Goal: Information Seeking & Learning: Learn about a topic

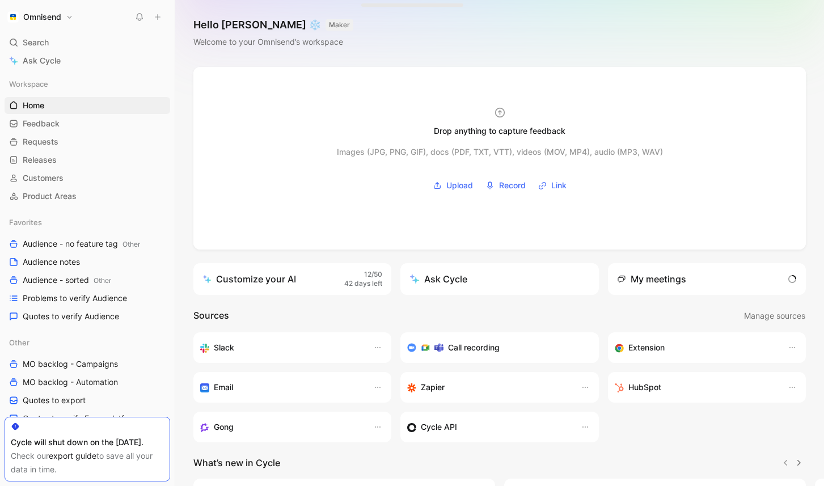
click at [680, 277] on div "My meetings" at bounding box center [651, 279] width 69 height 14
click at [786, 281] on span "71" at bounding box center [783, 279] width 22 height 14
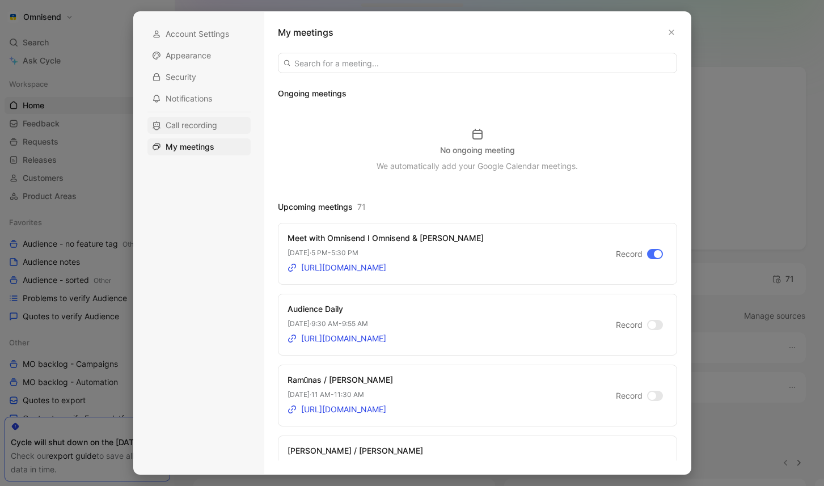
click at [227, 125] on div "Call recording" at bounding box center [198, 125] width 103 height 17
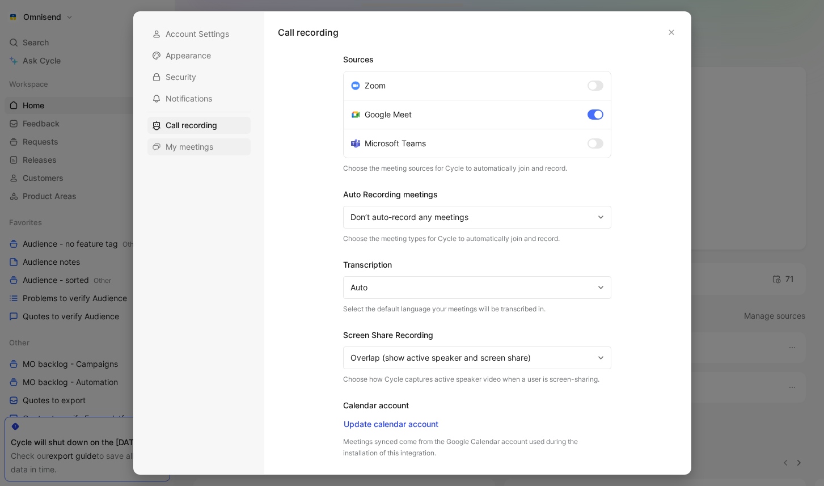
click at [208, 143] on span "My meetings" at bounding box center [190, 146] width 48 height 11
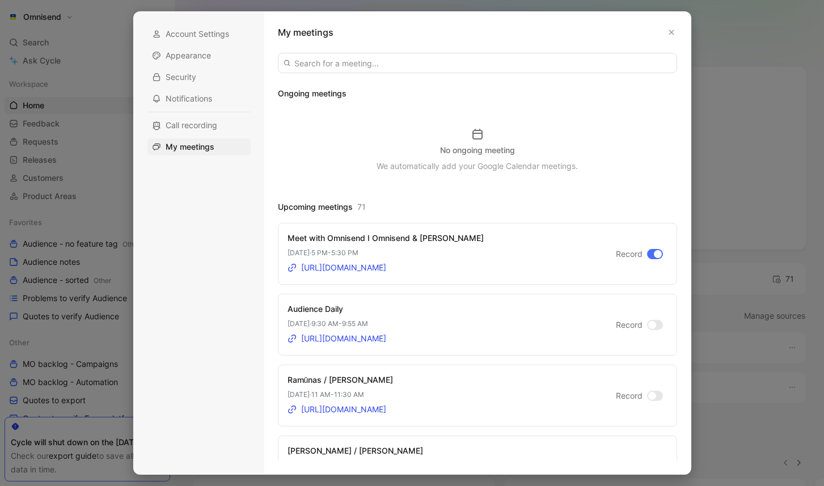
click at [347, 132] on div "No ongoing meeting We automatically add your Google Calendar meetings." at bounding box center [477, 150] width 399 height 45
click at [672, 30] on icon "button" at bounding box center [671, 32] width 7 height 7
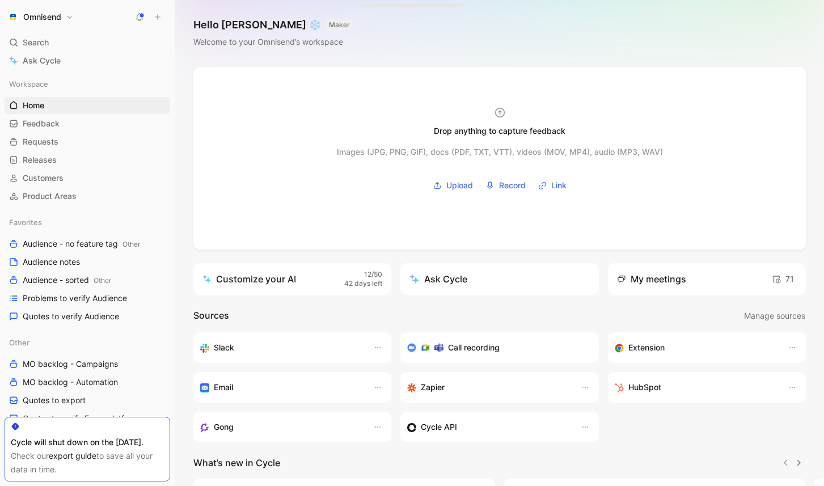
click at [70, 26] on div "Omnisend Search ⌘ K Ask Cycle Workspace Home G then H Feedback G then F Request…" at bounding box center [87, 243] width 175 height 486
click at [70, 18] on button "Omnisend" at bounding box center [40, 17] width 71 height 16
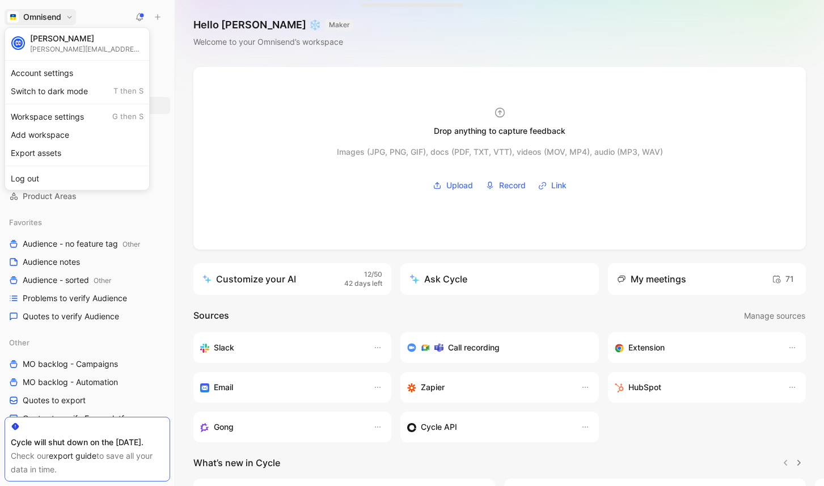
click at [137, 16] on div at bounding box center [412, 243] width 824 height 486
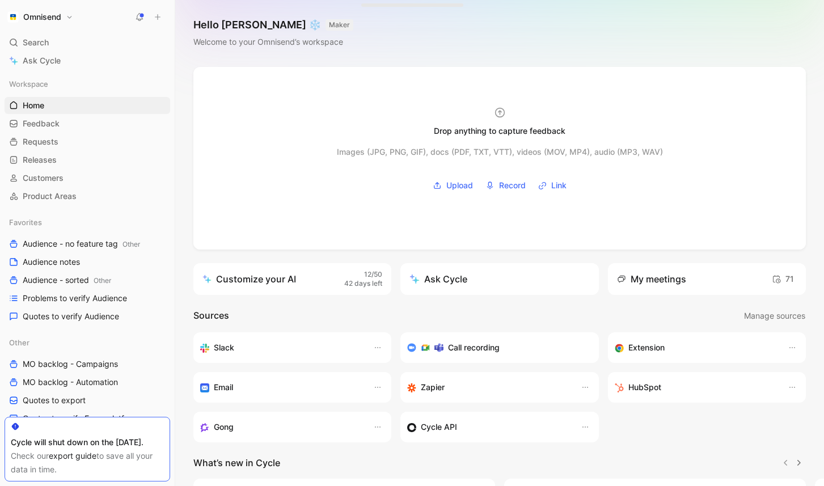
click at [138, 16] on icon at bounding box center [139, 16] width 9 height 9
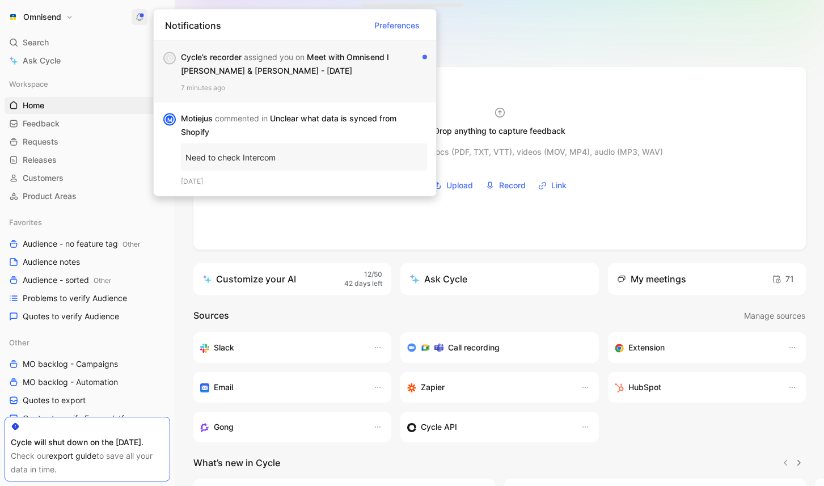
click at [364, 79] on div "Cycle’s recorder assigned you on Meet with Omnisend I Omnisend & Rickey Johnson…" at bounding box center [304, 71] width 246 height 43
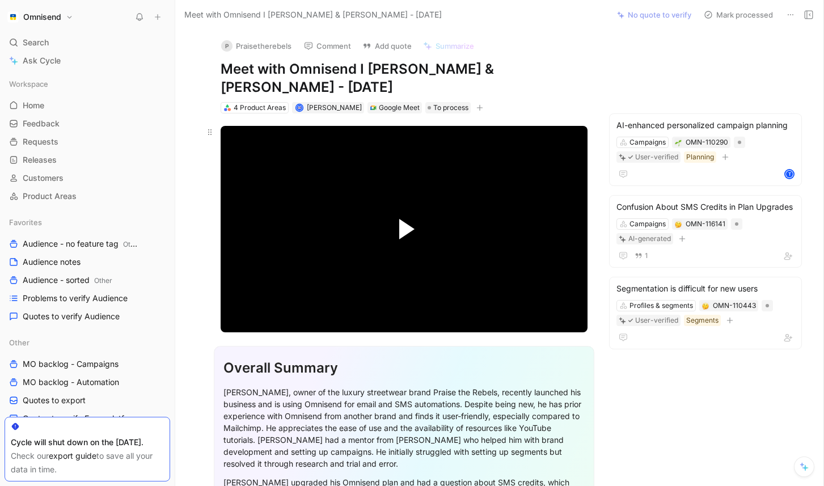
click at [404, 234] on span "Video Player" at bounding box center [406, 229] width 15 height 20
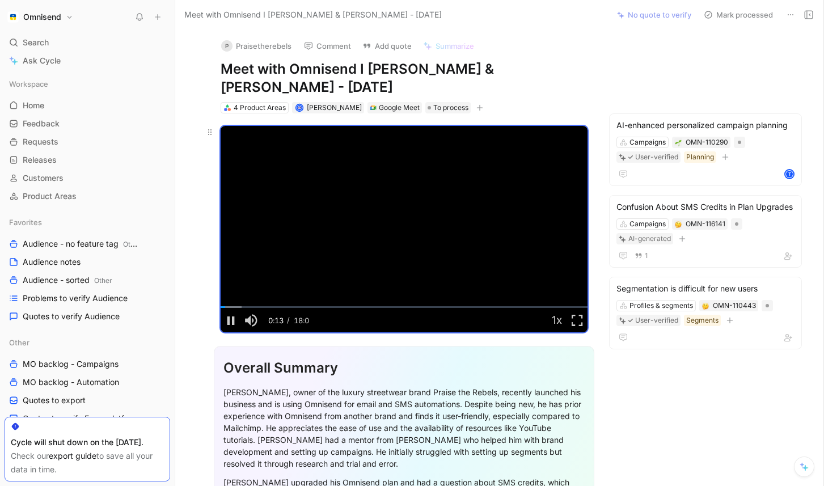
click at [428, 209] on video "Video Player" at bounding box center [404, 229] width 367 height 206
click at [475, 213] on video "Video Player" at bounding box center [404, 229] width 367 height 206
click at [441, 225] on video "Video Player" at bounding box center [404, 229] width 367 height 206
click at [711, 290] on div "Segmentation is difficult for new users" at bounding box center [706, 289] width 178 height 14
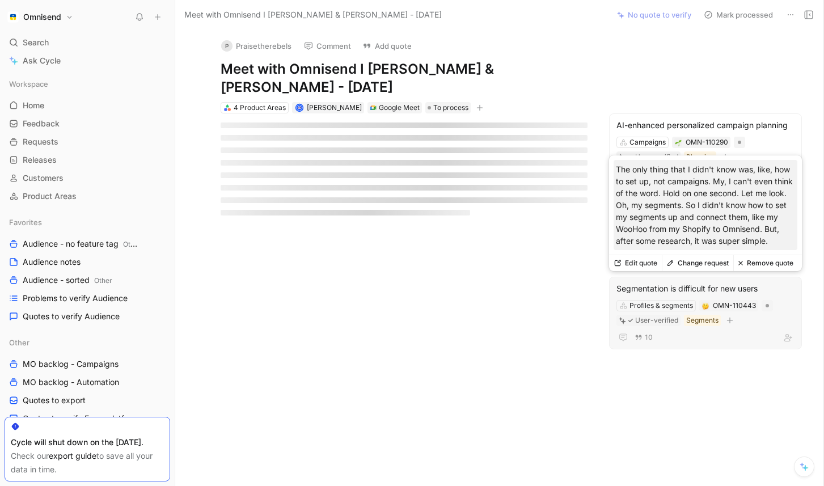
click at [783, 265] on button "Remove quote" at bounding box center [765, 263] width 65 height 16
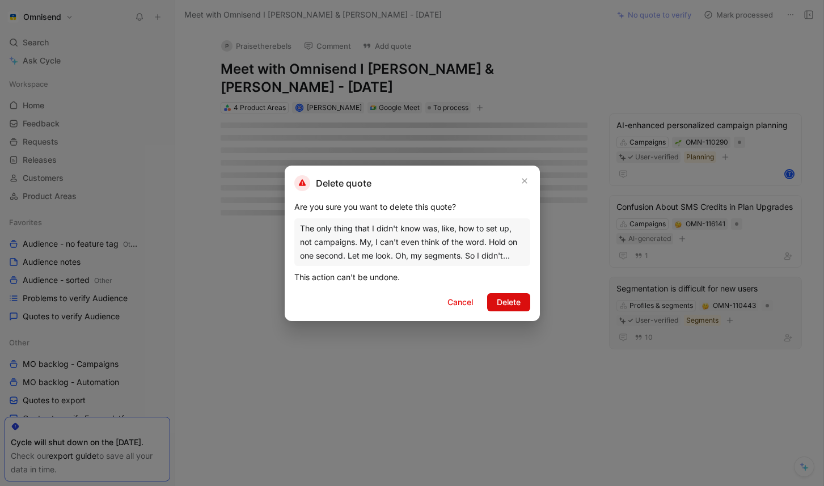
click at [511, 301] on span "Delete" at bounding box center [509, 303] width 24 height 14
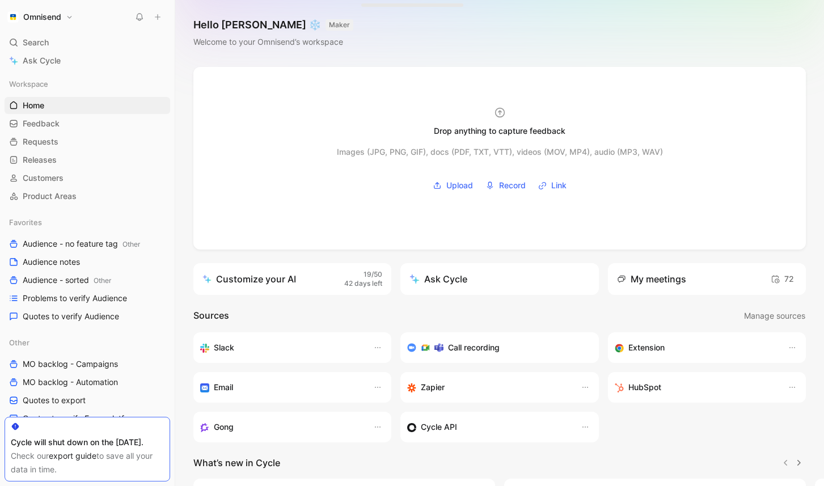
click at [155, 15] on icon at bounding box center [158, 17] width 8 height 8
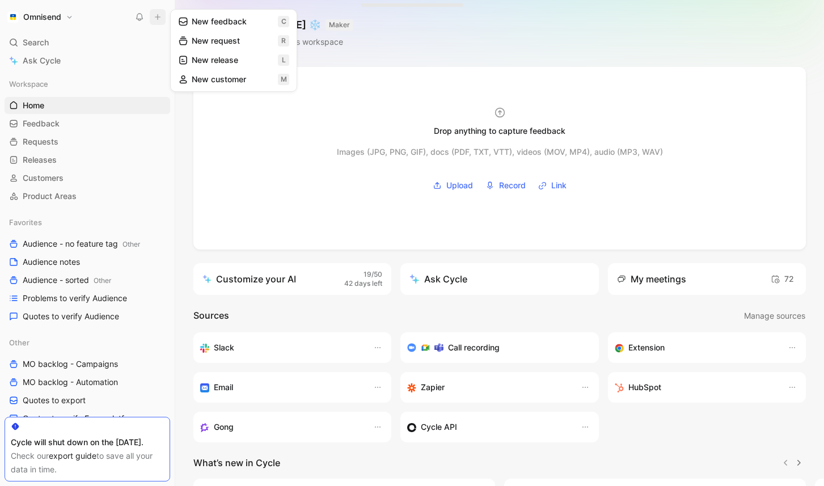
click at [224, 27] on button "New feedback c" at bounding box center [233, 21] width 121 height 19
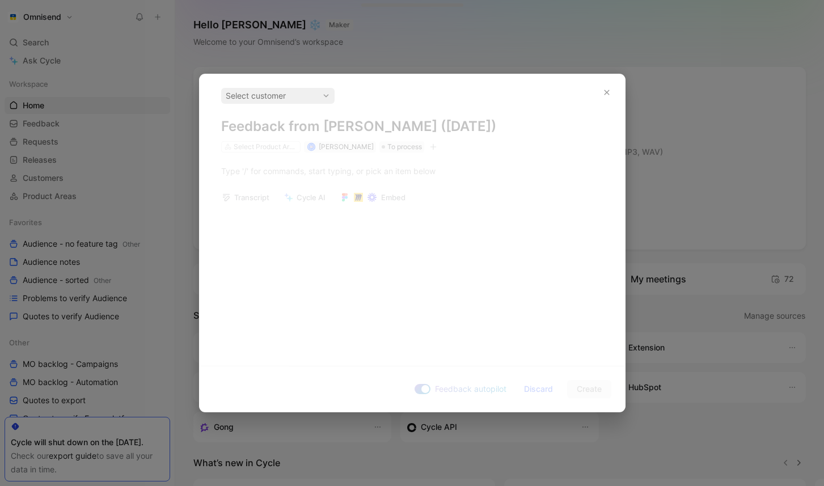
click at [518, 124] on div "Select customer Feedback from Lukas Macenas (Oct 02, 2025) Select Product Areas…" at bounding box center [412, 120] width 382 height 65
click at [539, 127] on div "Select customer Feedback from Lukas Macenas (Oct 02, 2025) Select Product Areas…" at bounding box center [412, 120] width 382 height 65
click at [491, 127] on div "Select customer Feedback from Lukas Macenas (Oct 02, 2025) Select Product Areas…" at bounding box center [412, 120] width 382 height 65
click at [277, 176] on div "Select customer Feedback from Lukas Macenas (Oct 02, 2025) Select Product Areas…" at bounding box center [412, 215] width 425 height 283
click at [289, 97] on div "Select customer" at bounding box center [278, 96] width 104 height 14
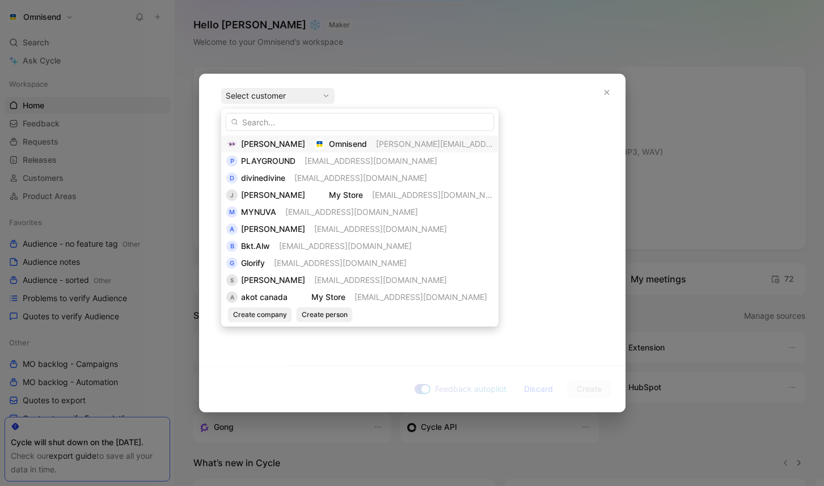
click at [285, 144] on span "Lukas Macenas" at bounding box center [273, 144] width 64 height 10
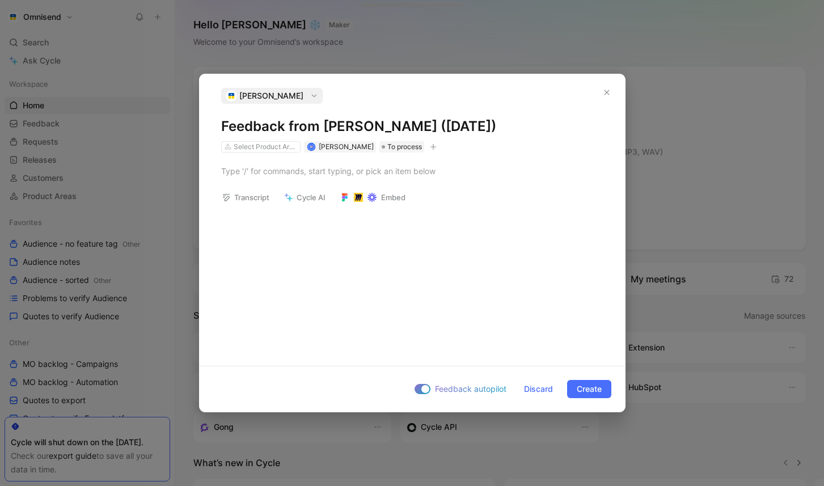
click at [332, 123] on h1 "Feedback from Lukas Macenas (Oct 02, 2025)" at bounding box center [412, 126] width 382 height 18
click at [319, 125] on h1 "Feedback from Lukas Macenas (Oct 02, 2025)" at bounding box center [412, 126] width 382 height 18
click at [559, 123] on h1 "Feedback from NFQ on anniversary in the next" at bounding box center [412, 126] width 382 height 18
click at [340, 174] on div at bounding box center [412, 171] width 382 height 12
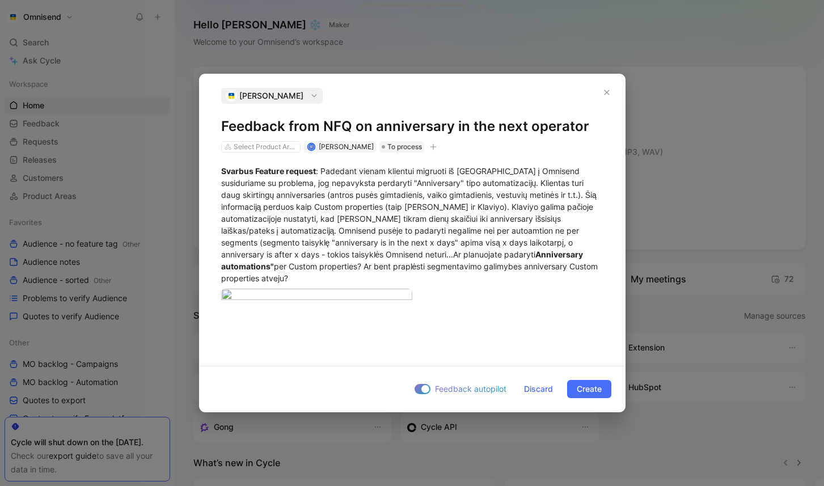
click at [572, 266] on div "Svarbus Feature request : Padedant vienam klientui migruoti iš Klaviyo į Omnise…" at bounding box center [412, 243] width 425 height 180
click at [596, 396] on span "Create" at bounding box center [589, 389] width 25 height 14
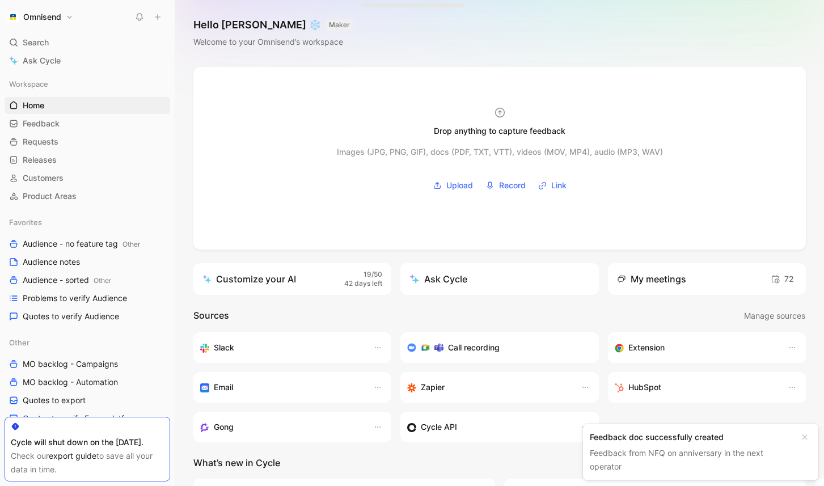
click at [684, 454] on link "Feedback from NFQ on anniversary in the next operator" at bounding box center [677, 459] width 174 height 23
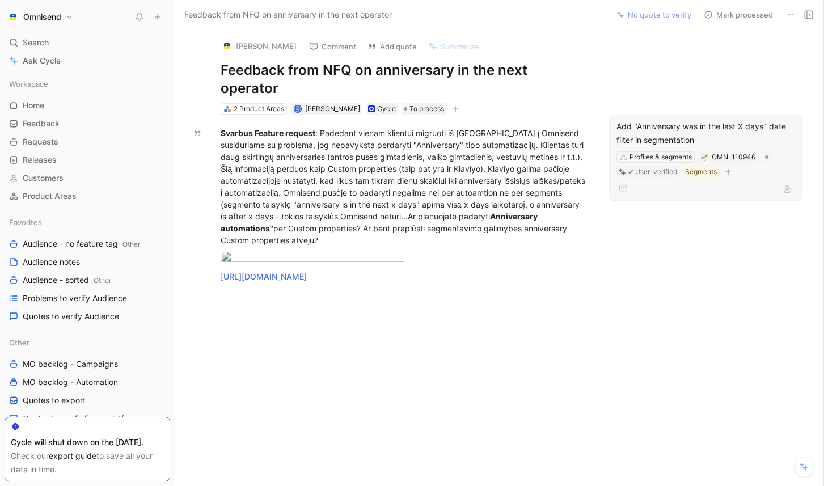
click at [705, 120] on div "Add "Anniversary was in the last X days" date filter in segmentation" at bounding box center [706, 133] width 178 height 27
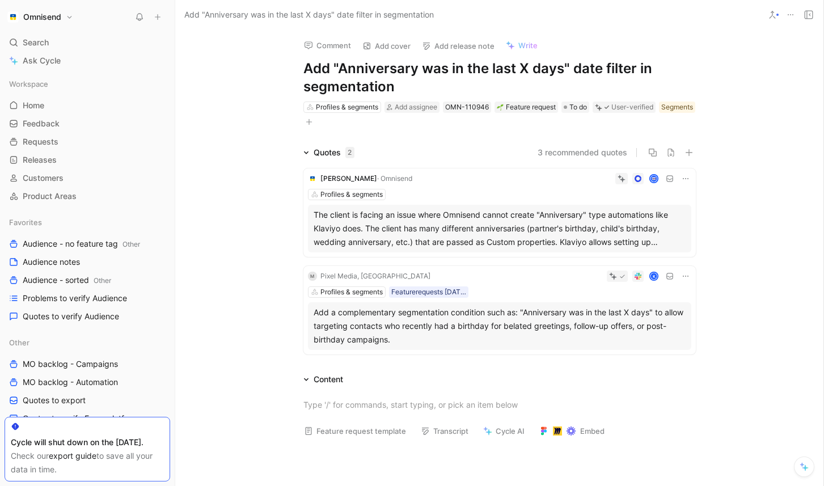
click at [501, 239] on div "The client is facing an issue where Omnisend cannot create "Anniversary" type a…" at bounding box center [500, 228] width 372 height 41
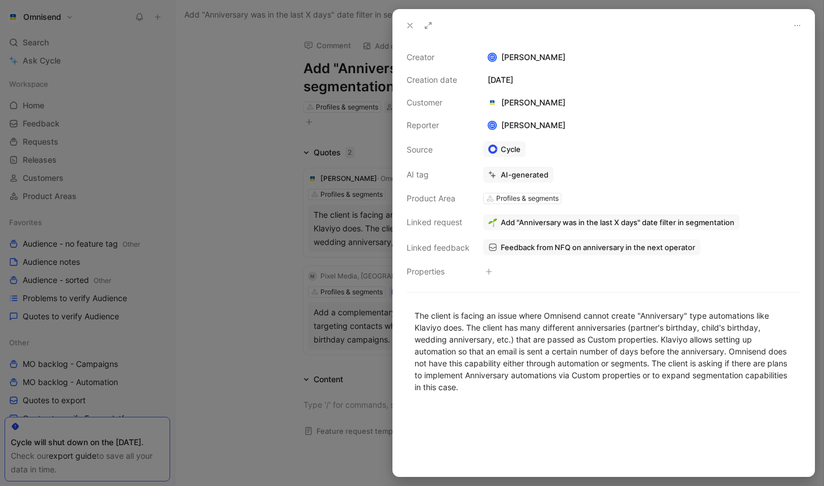
click at [719, 218] on span "Add "Anniversary was in the last X days" date filter in segmentation" at bounding box center [618, 222] width 234 height 10
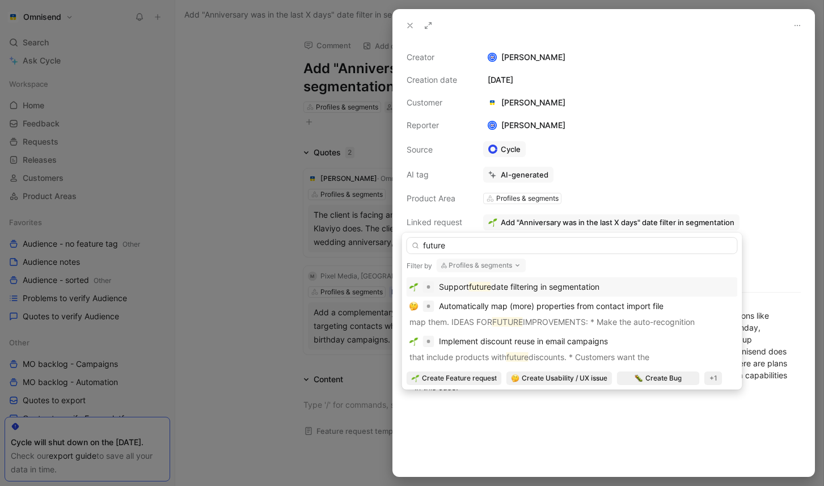
type input "future"
click at [588, 289] on span "date filtering in segmentation" at bounding box center [545, 287] width 108 height 10
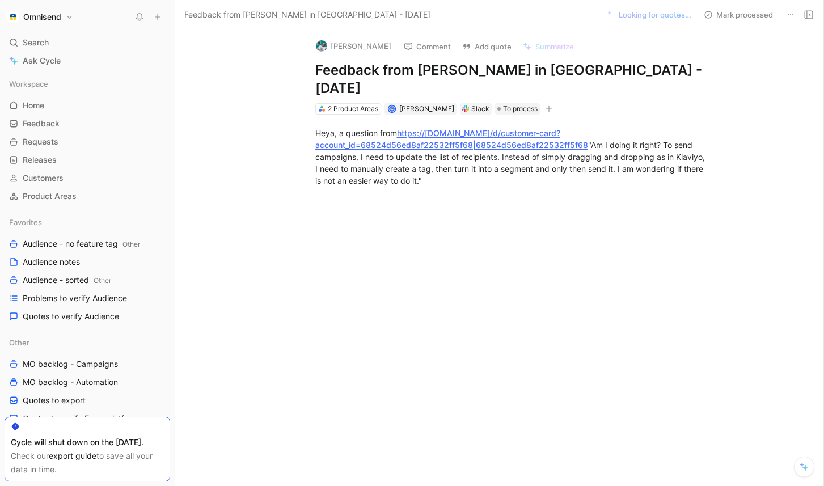
click at [364, 46] on button "Pija Ona Indriūnaitė" at bounding box center [354, 45] width 86 height 17
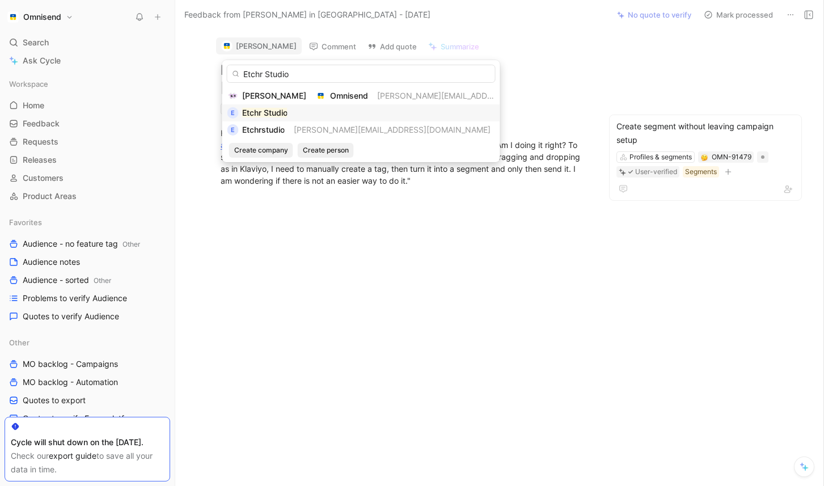
type input "Etchr Studio"
click at [288, 113] on div "E Etchr Studio" at bounding box center [355, 113] width 268 height 14
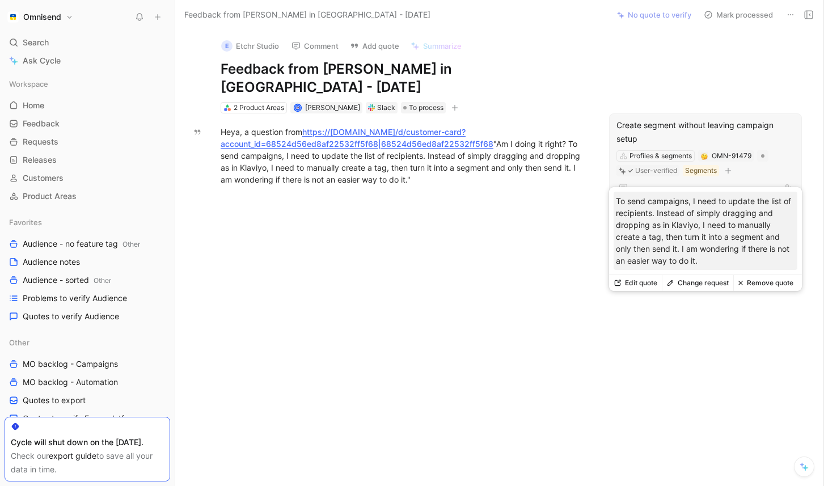
click at [709, 279] on button "Change request" at bounding box center [697, 283] width 71 height 16
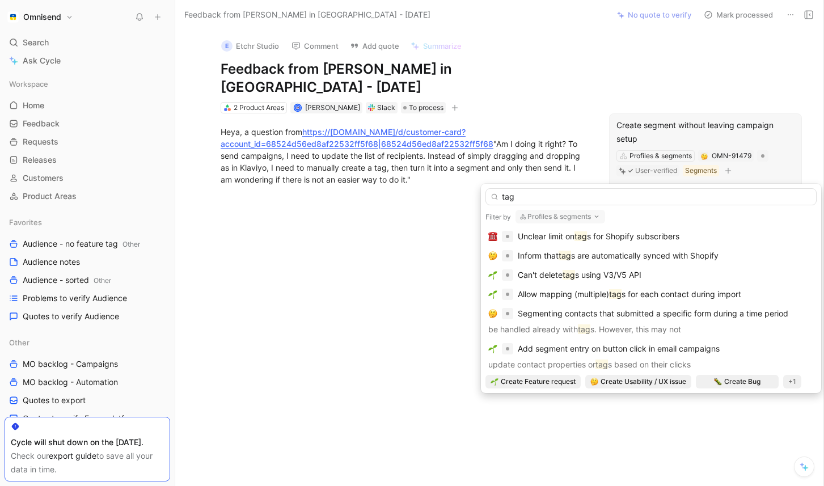
scroll to position [218, 0]
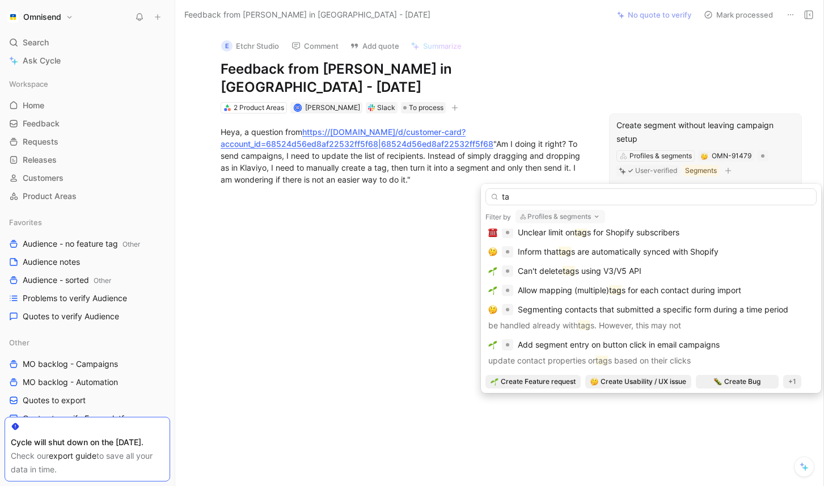
type input "t"
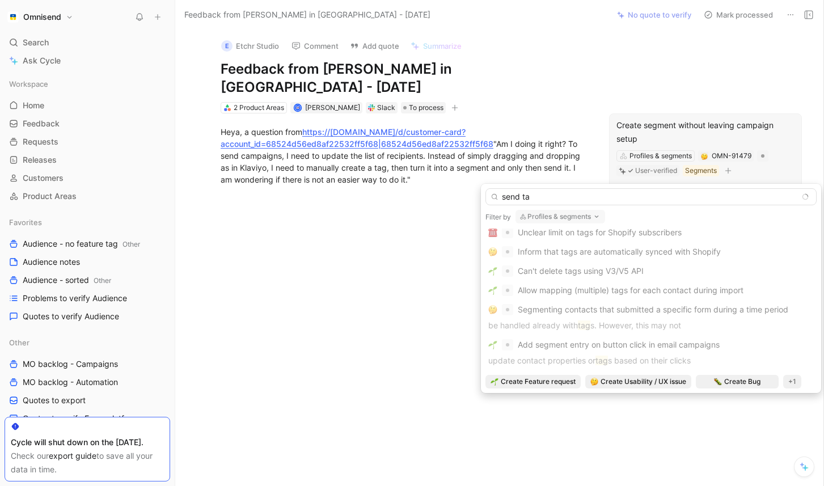
scroll to position [0, 0]
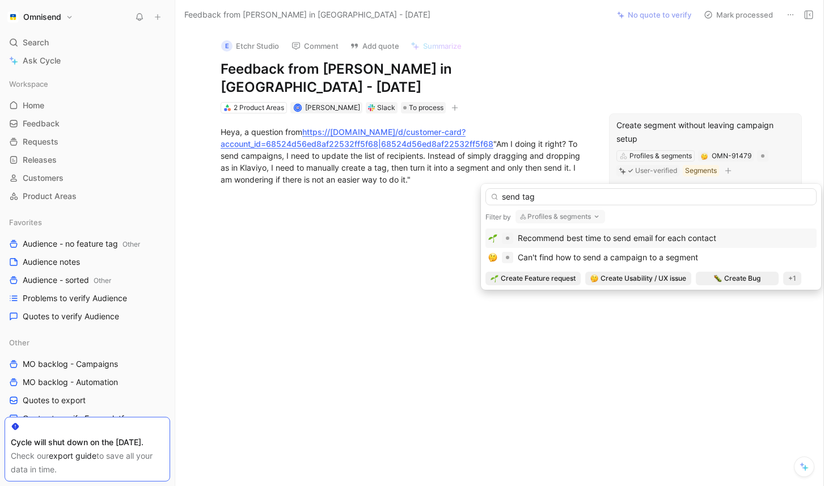
type input "send"
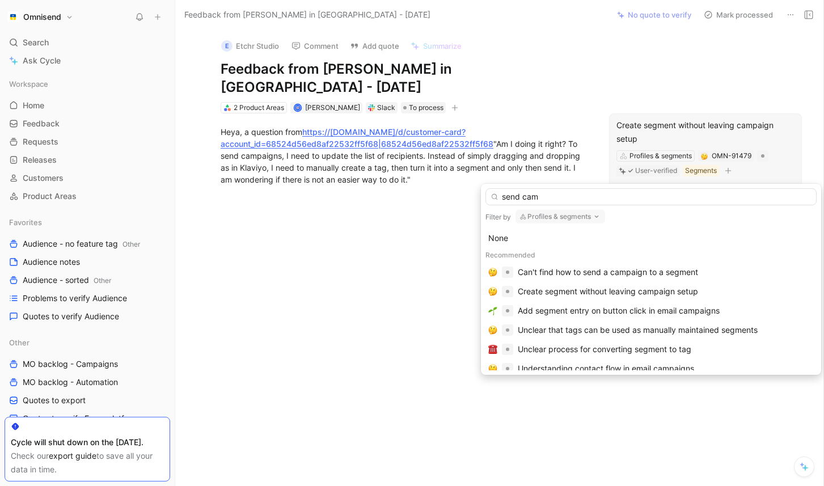
type input "send camp"
type input "tag"
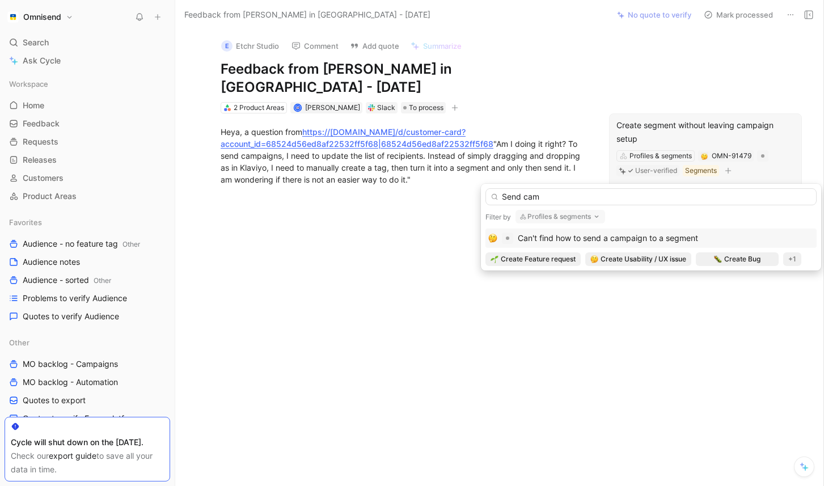
type input "Send"
type input "targeting"
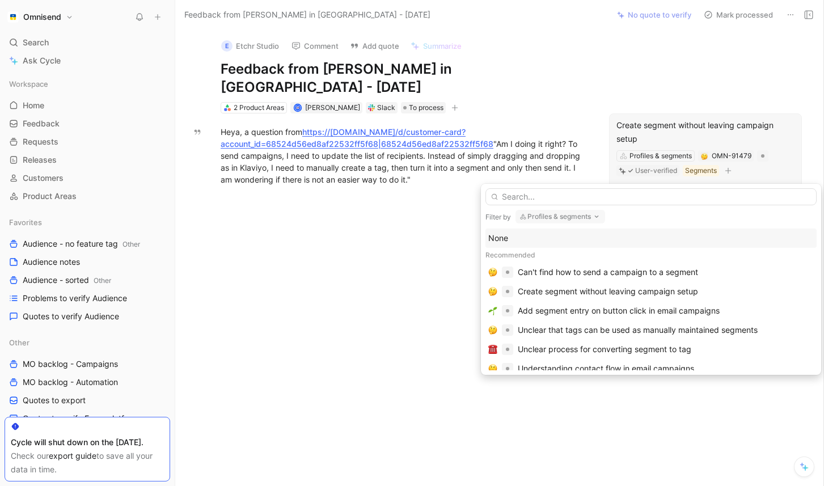
click at [591, 218] on button "Profiles & segments" at bounding box center [561, 217] width 90 height 14
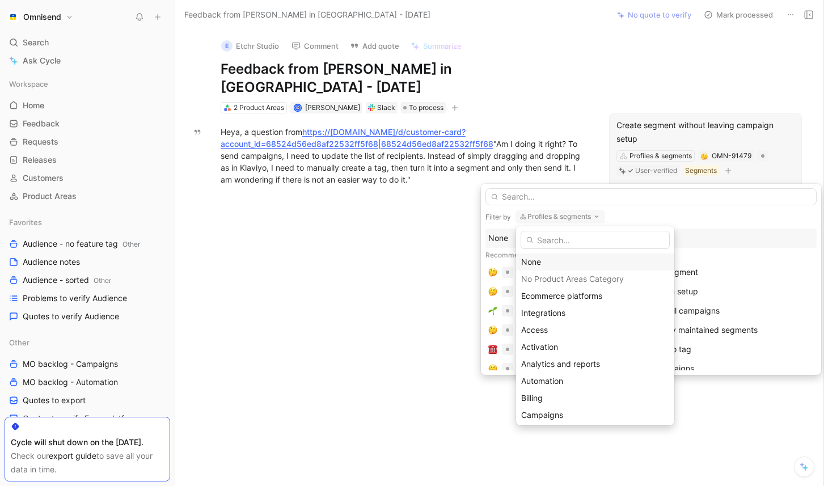
click at [555, 262] on div "None" at bounding box center [595, 262] width 148 height 14
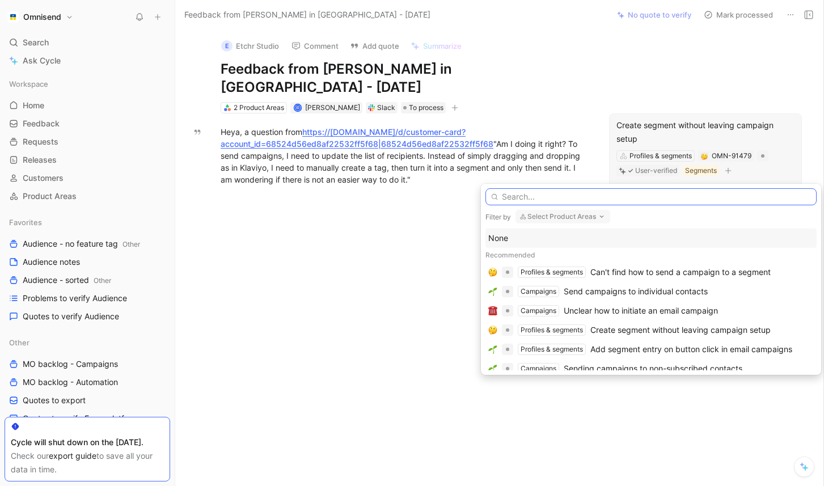
click at [602, 199] on input "text" at bounding box center [651, 196] width 331 height 17
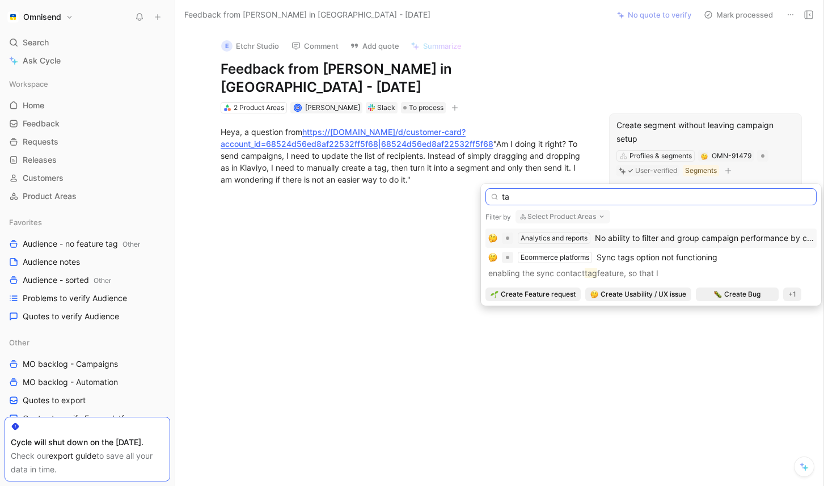
type input "t"
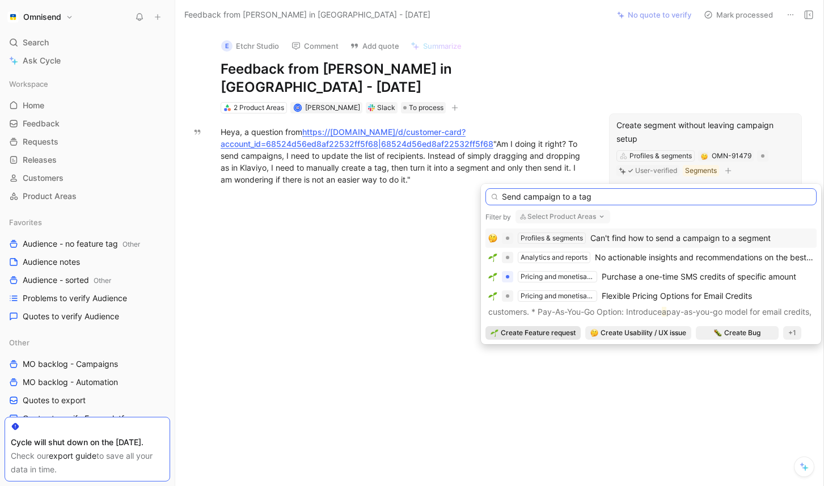
type input "Send campaign to a tag"
click at [520, 335] on span "Create Feature request" at bounding box center [538, 332] width 75 height 11
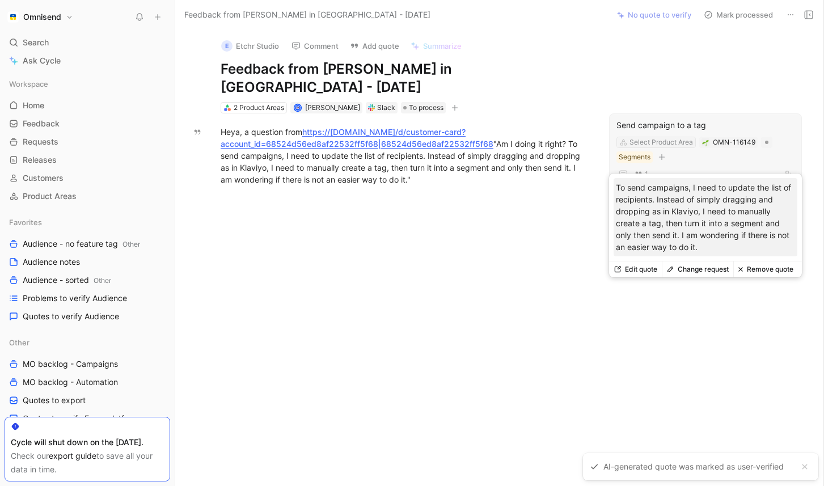
click at [672, 137] on div "Select Product Area" at bounding box center [662, 142] width 64 height 11
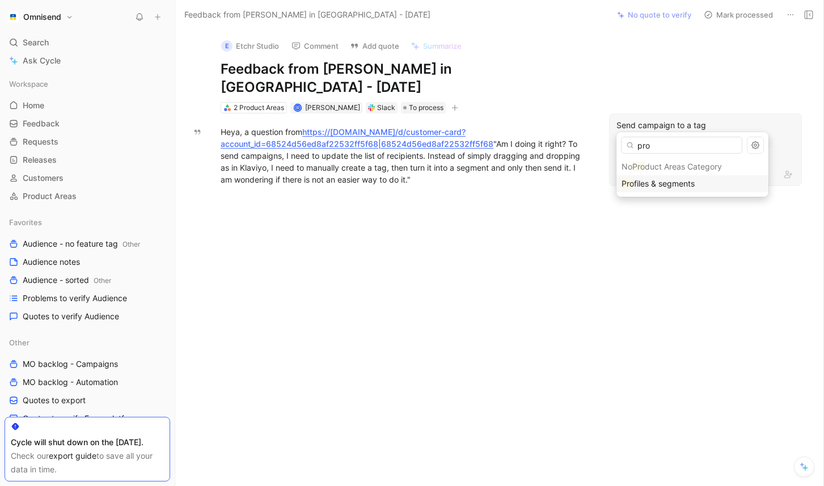
type input "pro"
click at [657, 177] on div "Pro files & segments" at bounding box center [693, 184] width 142 height 14
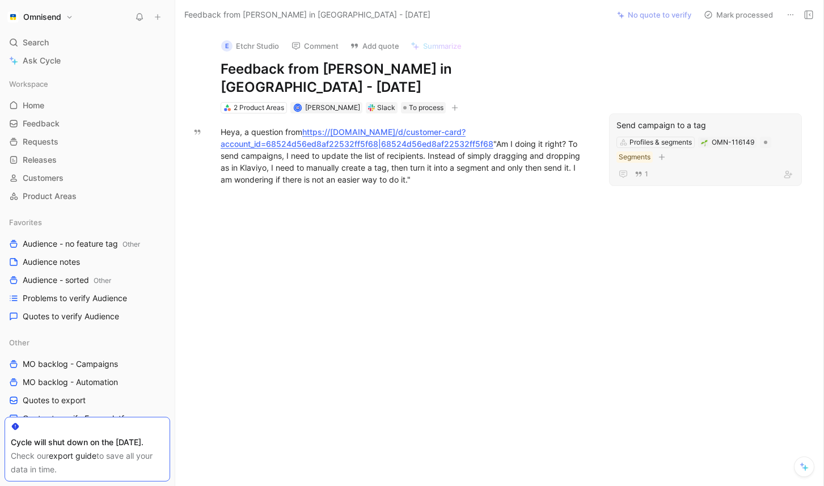
click at [550, 268] on div at bounding box center [404, 291] width 410 height 146
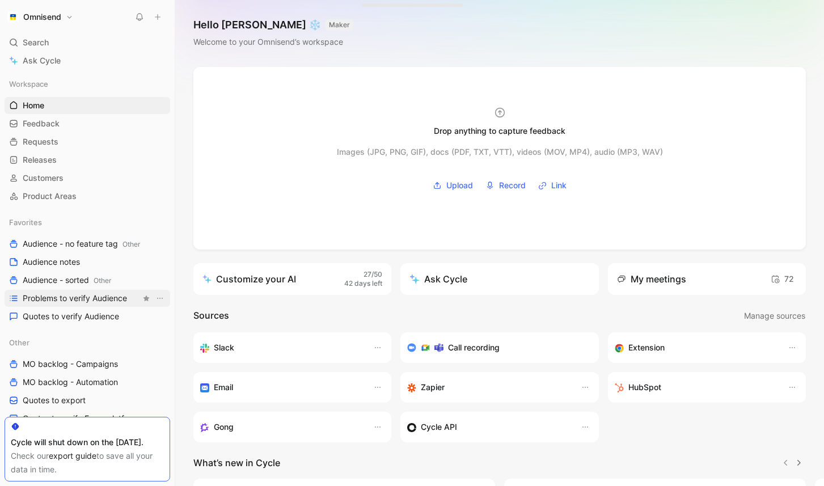
click at [88, 300] on span "Problems to verify Audience" at bounding box center [75, 298] width 104 height 11
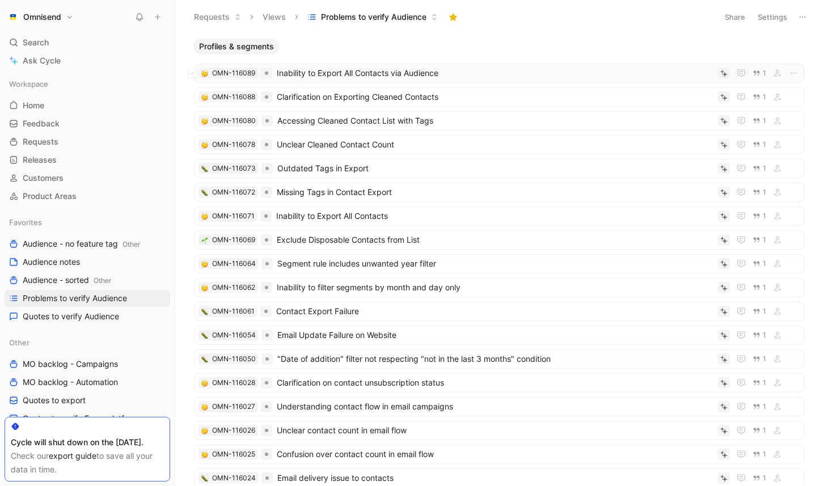
click at [383, 75] on span "Inability to Export All Contacts via Audience" at bounding box center [495, 73] width 437 height 14
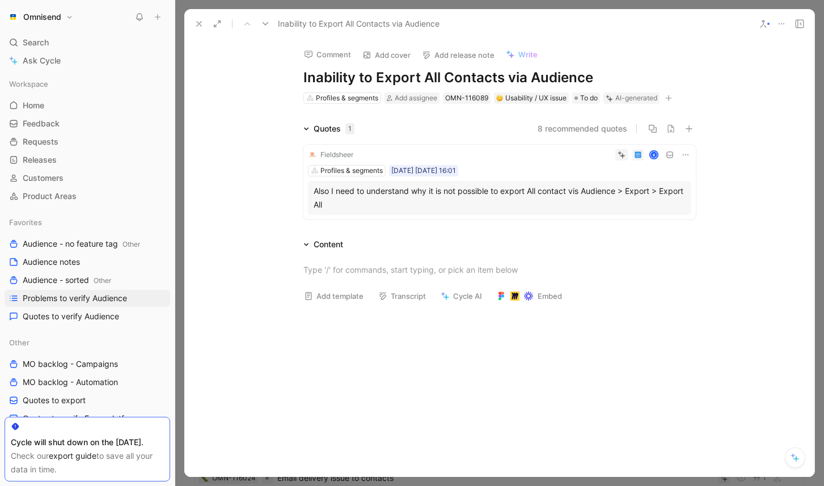
click at [511, 199] on div "Also I need to understand why it is not possible to export All contact vis Audi…" at bounding box center [500, 197] width 372 height 27
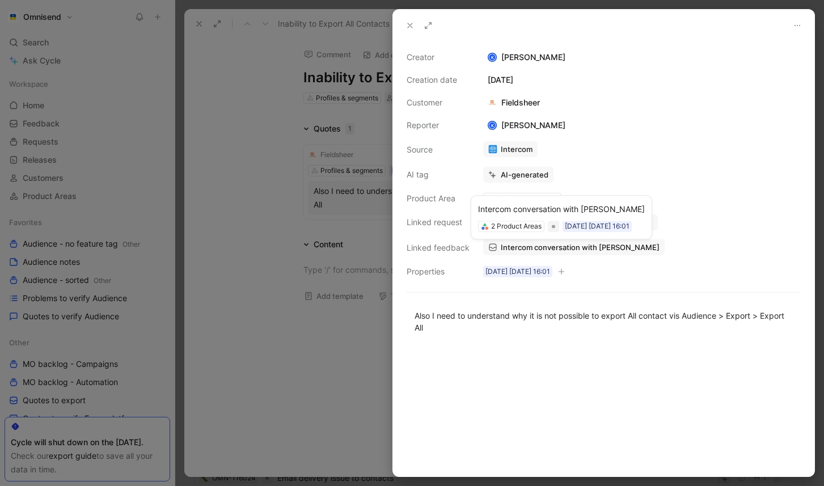
click at [562, 247] on span "Intercom conversation with [PERSON_NAME]" at bounding box center [580, 247] width 159 height 10
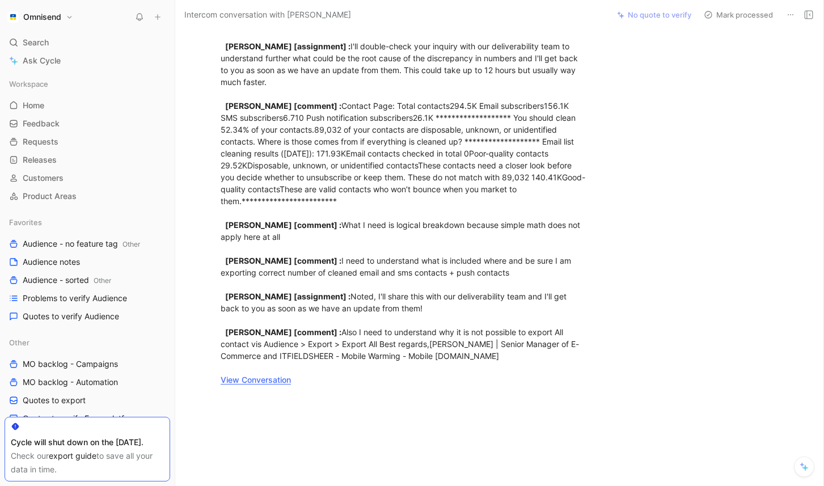
scroll to position [3034, 0]
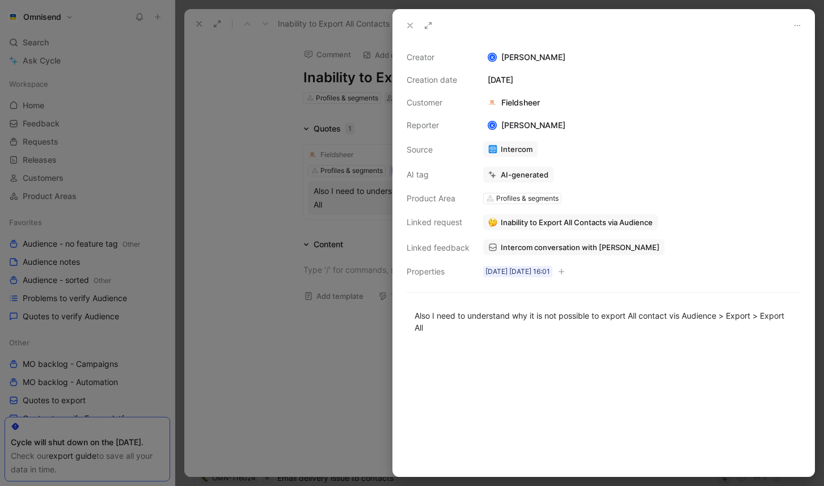
click at [324, 254] on div at bounding box center [412, 243] width 824 height 486
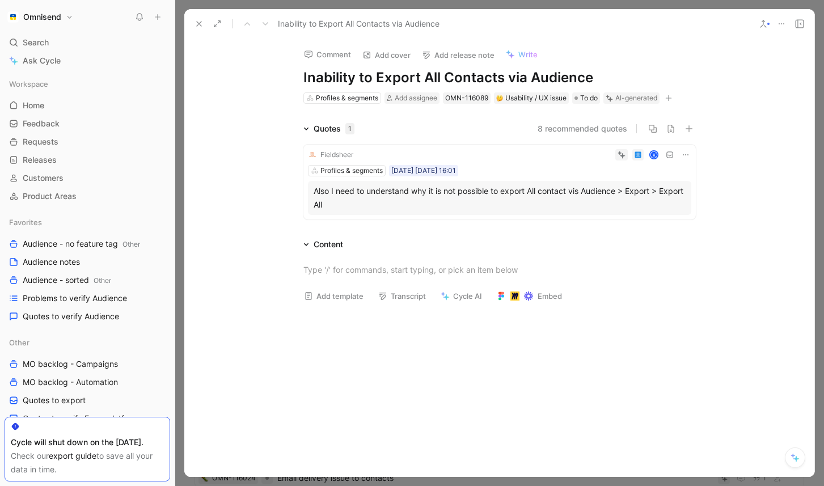
click at [682, 155] on icon at bounding box center [685, 154] width 9 height 9
click at [656, 229] on span "Delete quote" at bounding box center [651, 227] width 48 height 10
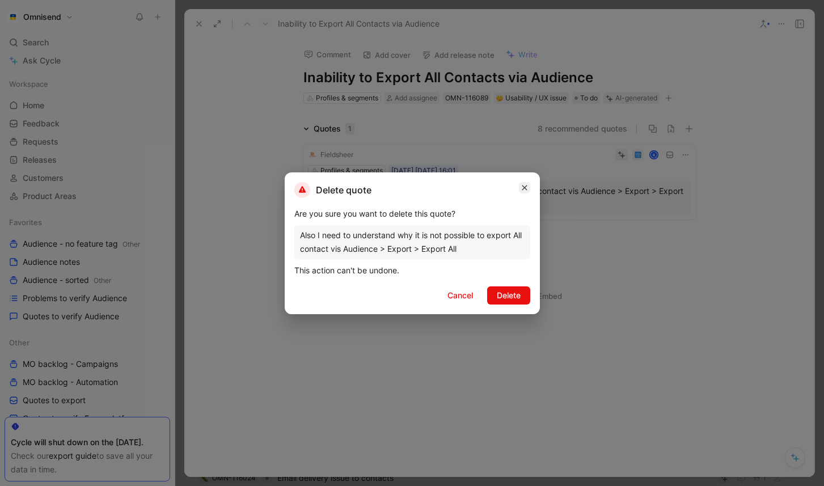
click at [525, 183] on icon "button" at bounding box center [524, 187] width 7 height 9
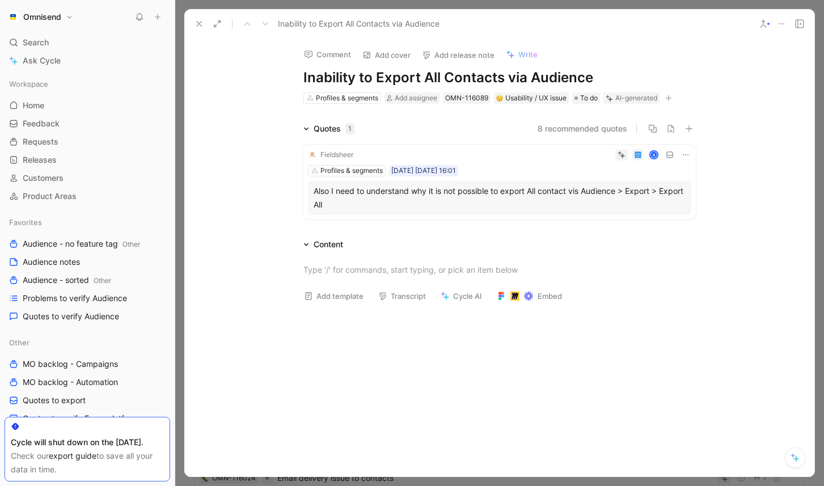
click at [568, 191] on div "Also I need to understand why it is not possible to export All contact vis Audi…" at bounding box center [500, 197] width 372 height 27
click at [687, 157] on icon at bounding box center [685, 154] width 9 height 9
click at [647, 225] on span "Delete quote" at bounding box center [651, 227] width 48 height 10
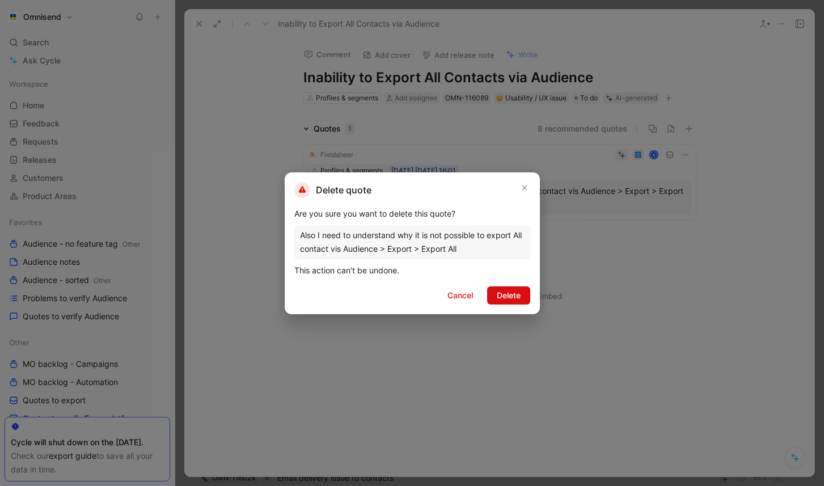
click at [505, 294] on span "Delete" at bounding box center [509, 296] width 24 height 14
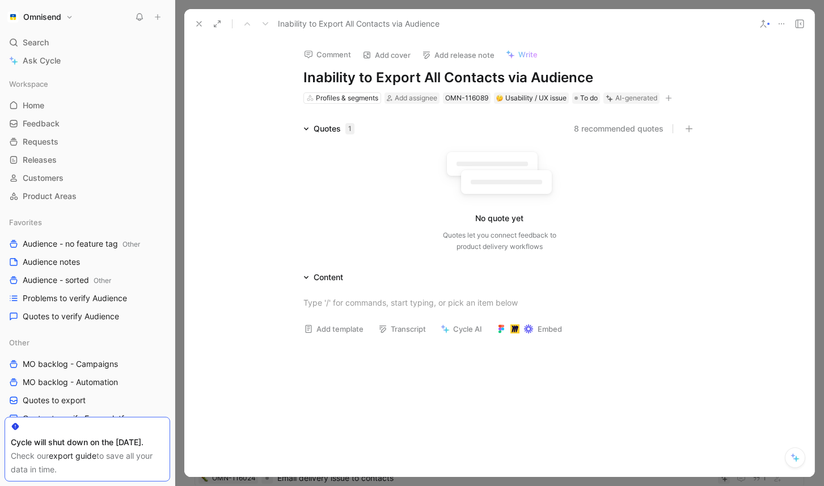
click at [778, 20] on icon at bounding box center [781, 23] width 9 height 9
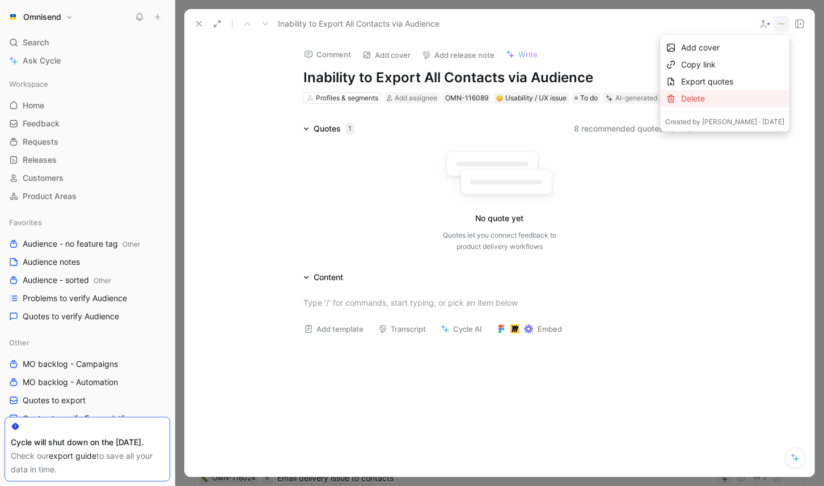
click at [715, 95] on div "Delete" at bounding box center [732, 99] width 103 height 14
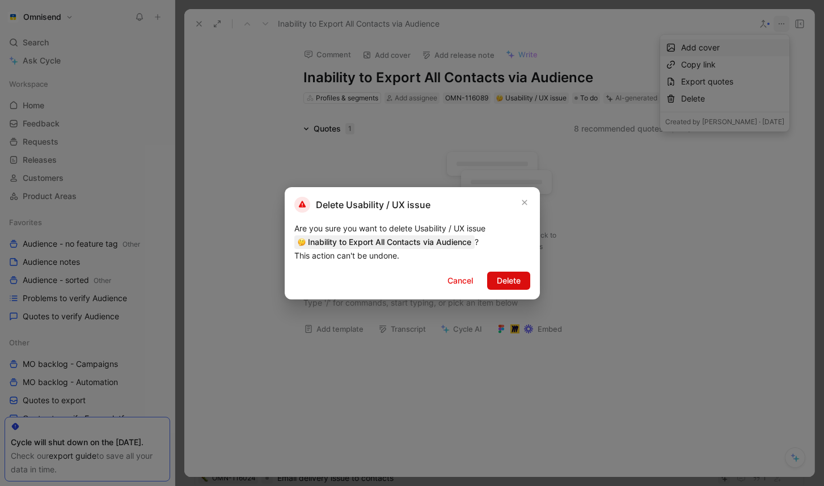
click at [517, 285] on span "Delete" at bounding box center [509, 281] width 24 height 14
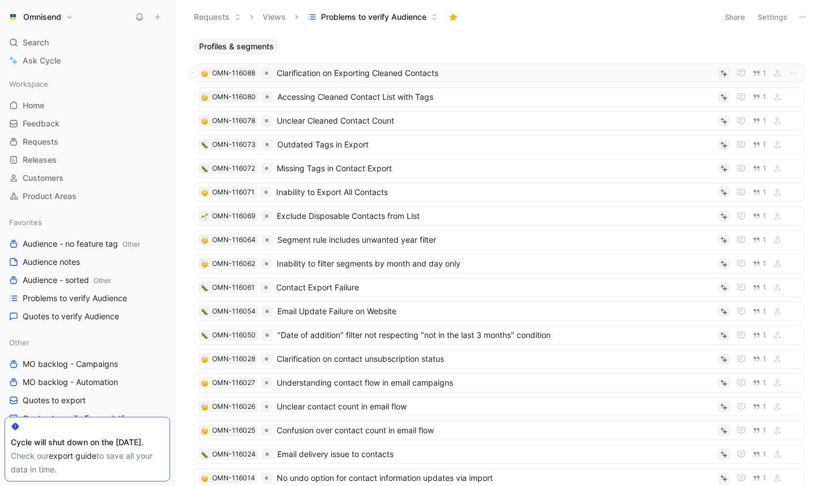
click at [421, 76] on span "Clarification on Exporting Cleaned Contacts" at bounding box center [495, 73] width 437 height 14
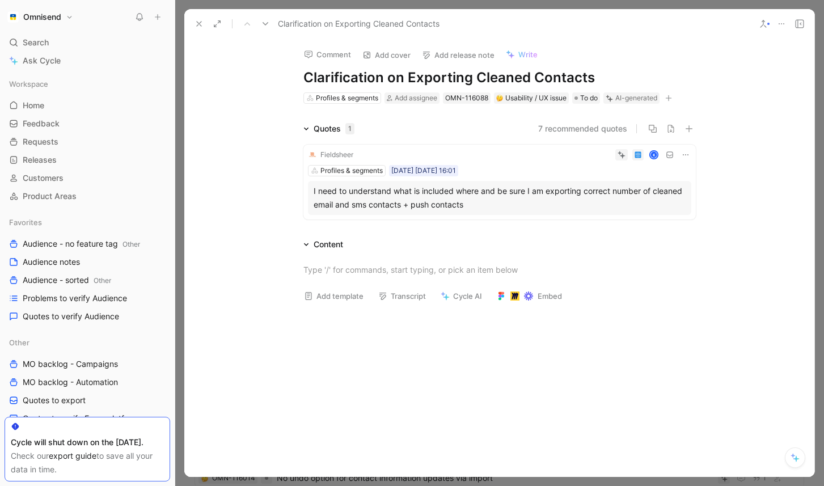
click at [688, 151] on icon at bounding box center [685, 154] width 9 height 9
click at [660, 228] on span "Delete quote" at bounding box center [651, 227] width 48 height 10
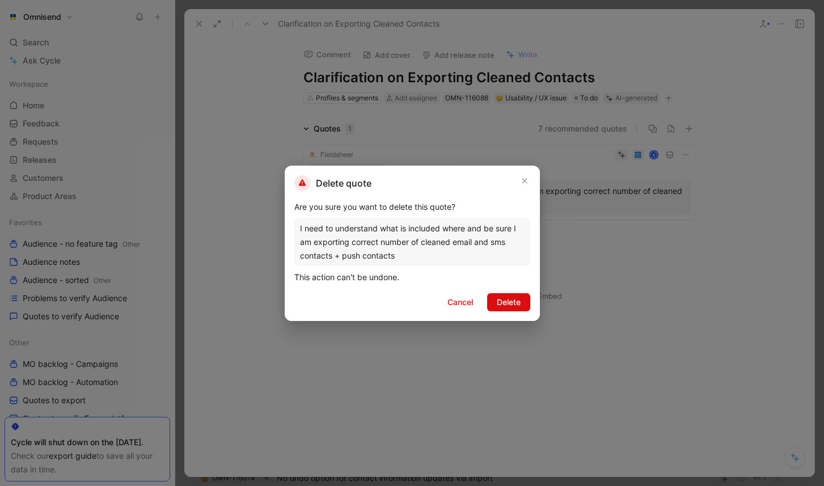
click at [524, 298] on button "Delete" at bounding box center [508, 302] width 43 height 18
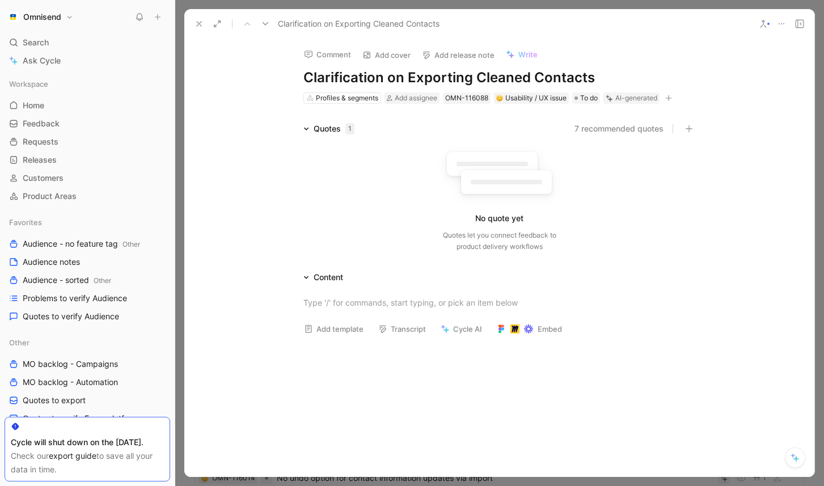
click at [779, 25] on icon at bounding box center [781, 23] width 9 height 9
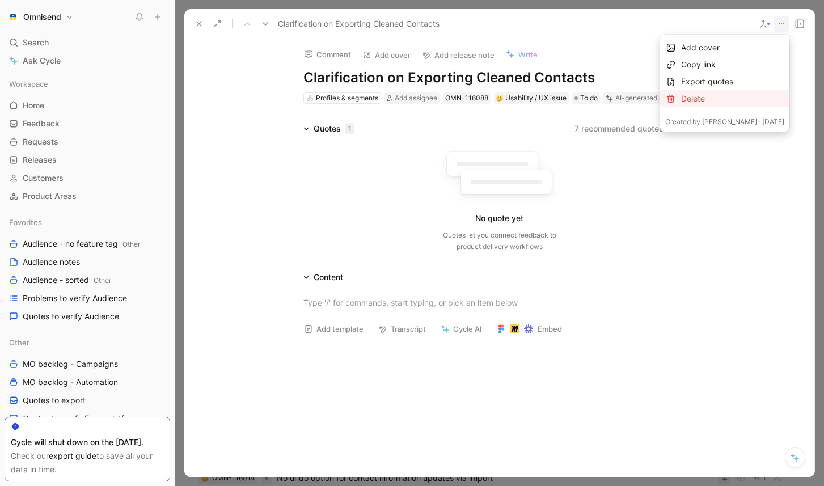
click at [710, 102] on div "Delete" at bounding box center [732, 99] width 103 height 14
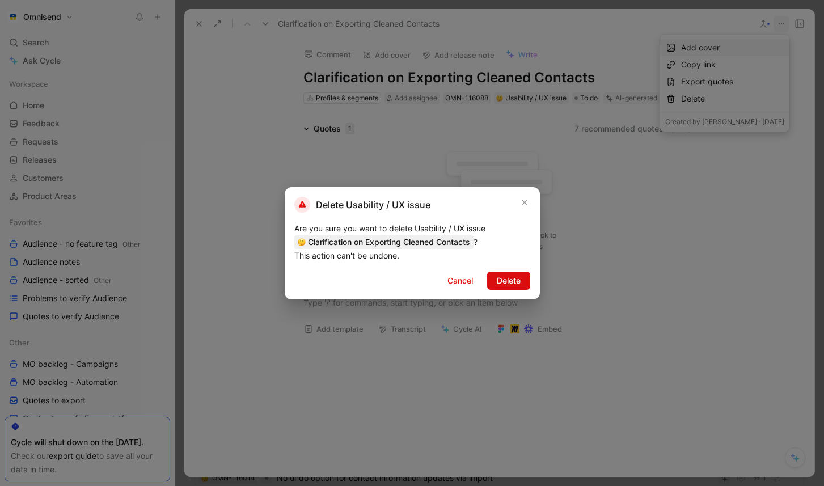
click at [521, 280] on button "Delete" at bounding box center [508, 281] width 43 height 18
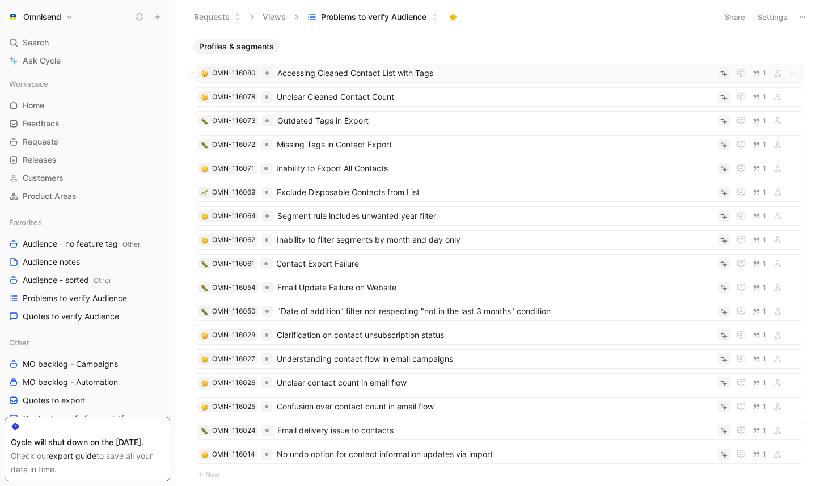
click at [449, 71] on span "Accessing Cleaned Contact List with Tags" at bounding box center [495, 73] width 436 height 14
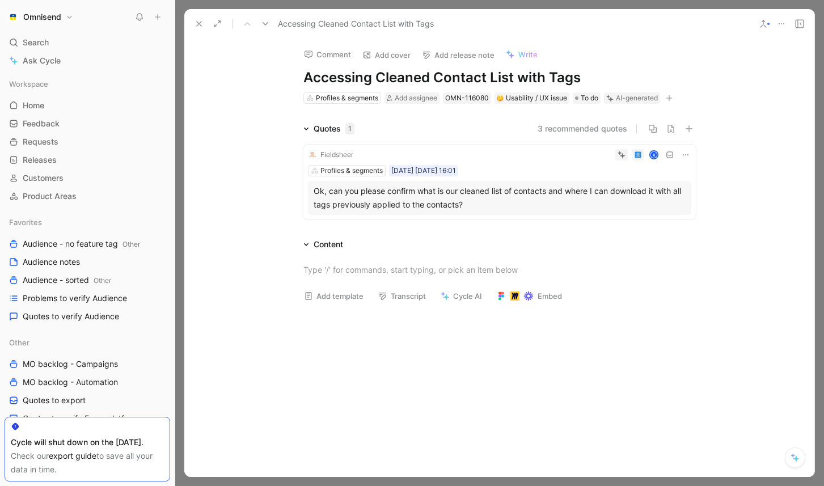
click at [689, 150] on icon at bounding box center [685, 154] width 9 height 9
click at [648, 230] on span "Delete quote" at bounding box center [651, 227] width 48 height 10
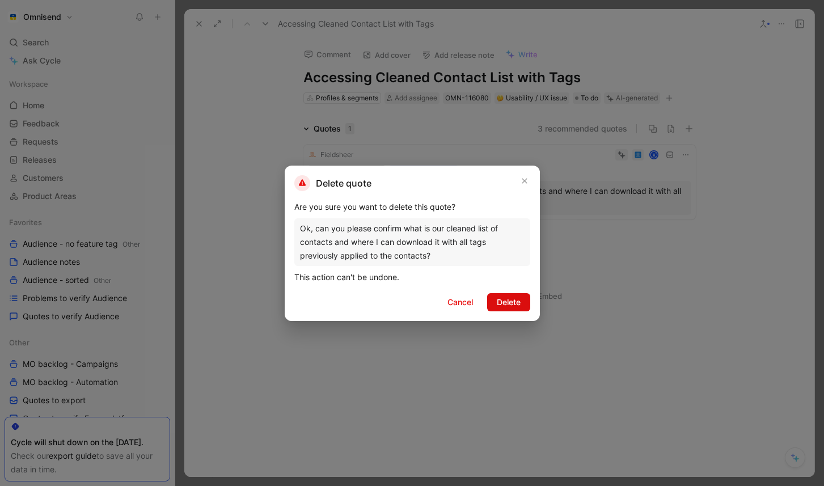
click at [517, 301] on span "Delete" at bounding box center [509, 303] width 24 height 14
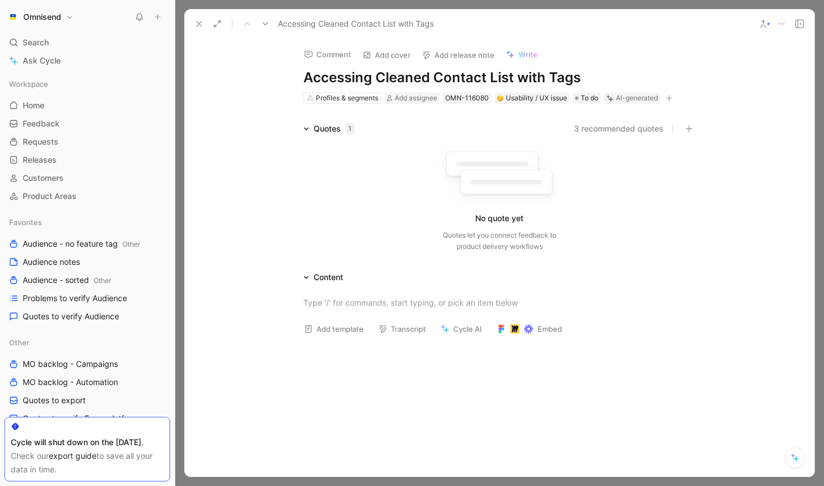
click at [783, 21] on icon at bounding box center [781, 23] width 9 height 9
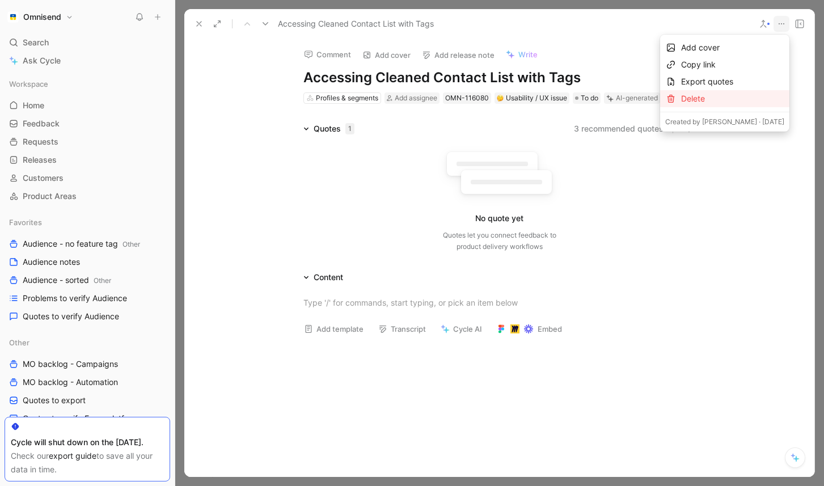
click at [732, 100] on div "Delete" at bounding box center [732, 99] width 103 height 14
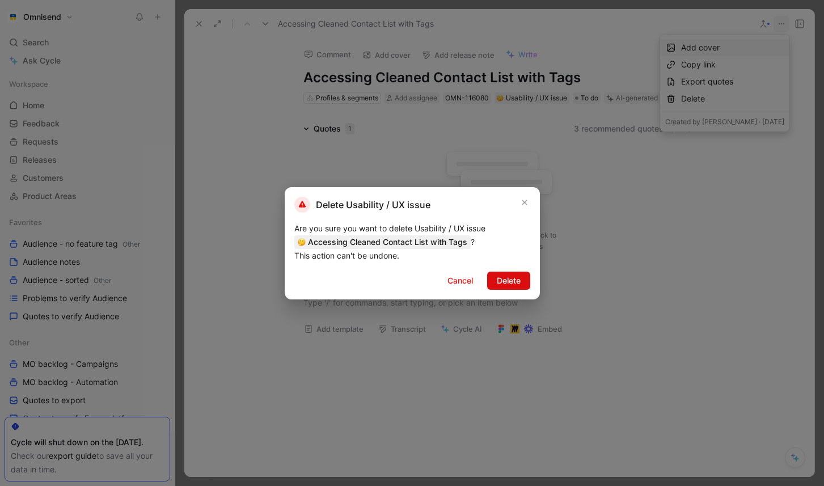
click at [520, 282] on span "Delete" at bounding box center [509, 281] width 24 height 14
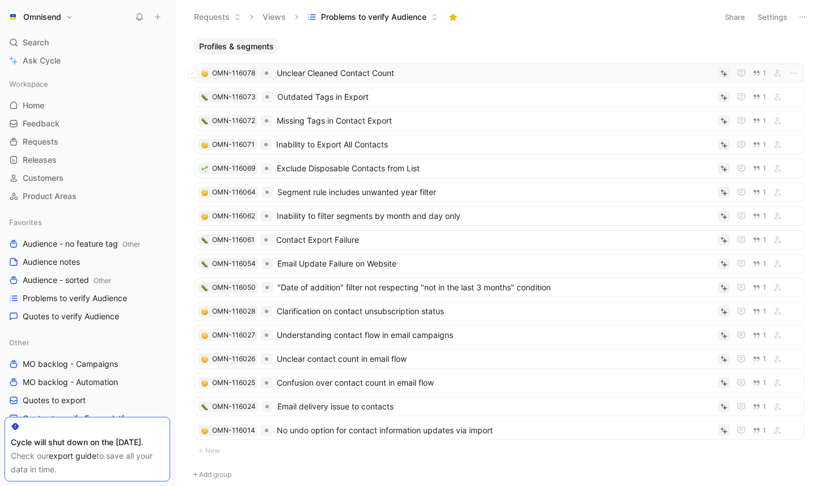
click at [422, 75] on span "Unclear Cleaned Contact Count" at bounding box center [495, 73] width 437 height 14
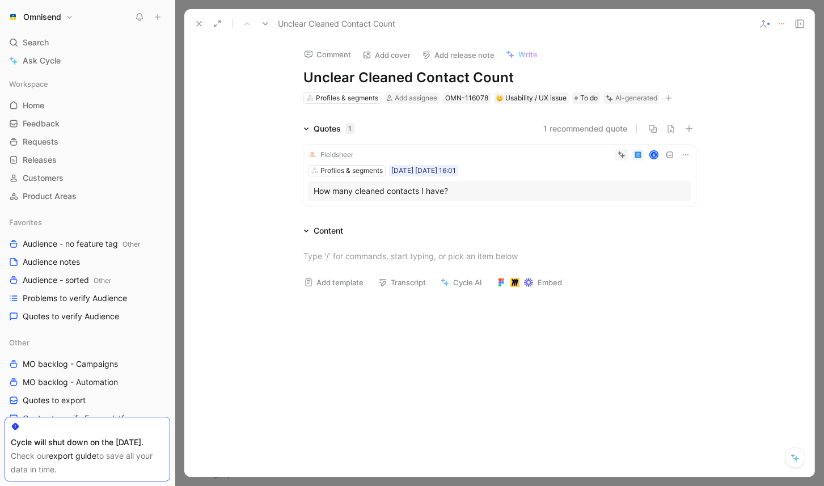
click at [681, 156] on icon at bounding box center [685, 154] width 9 height 9
click at [654, 230] on span "Delete quote" at bounding box center [651, 227] width 48 height 10
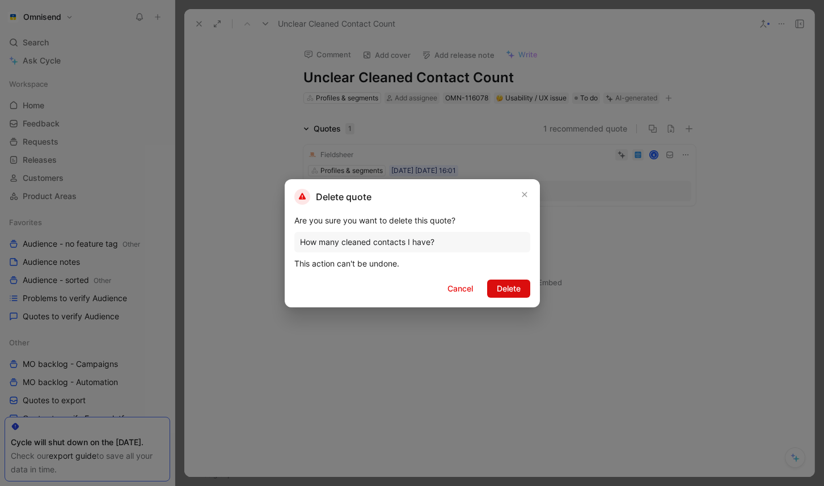
click at [522, 284] on button "Delete" at bounding box center [508, 289] width 43 height 18
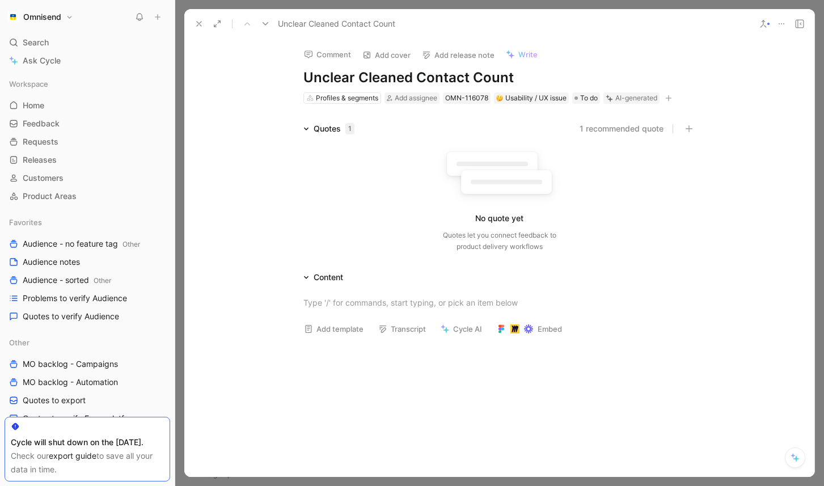
click at [786, 23] on button at bounding box center [782, 24] width 16 height 16
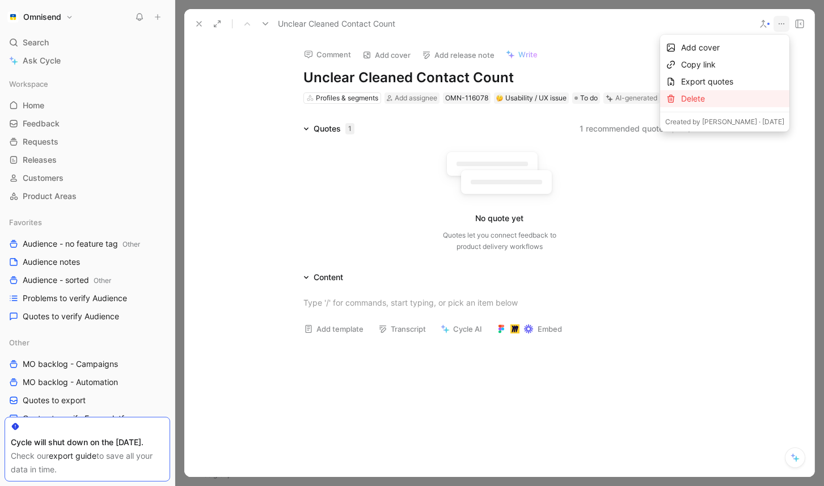
click at [723, 99] on div "Delete" at bounding box center [732, 99] width 103 height 14
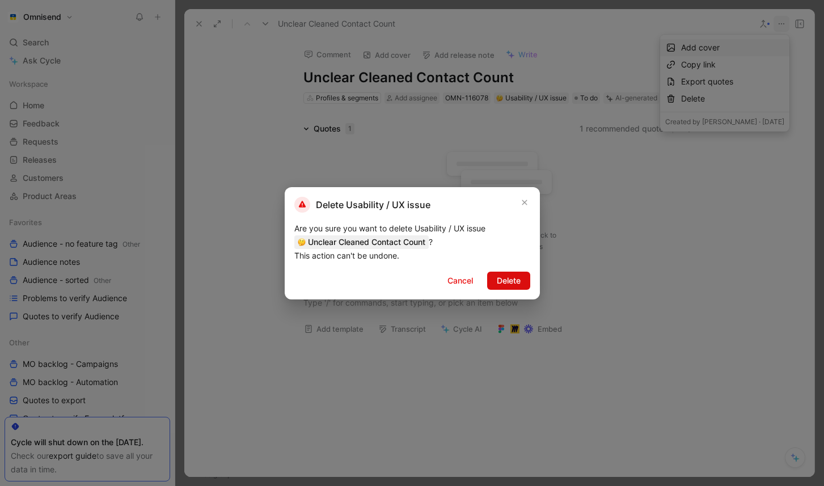
click at [517, 281] on span "Delete" at bounding box center [509, 281] width 24 height 14
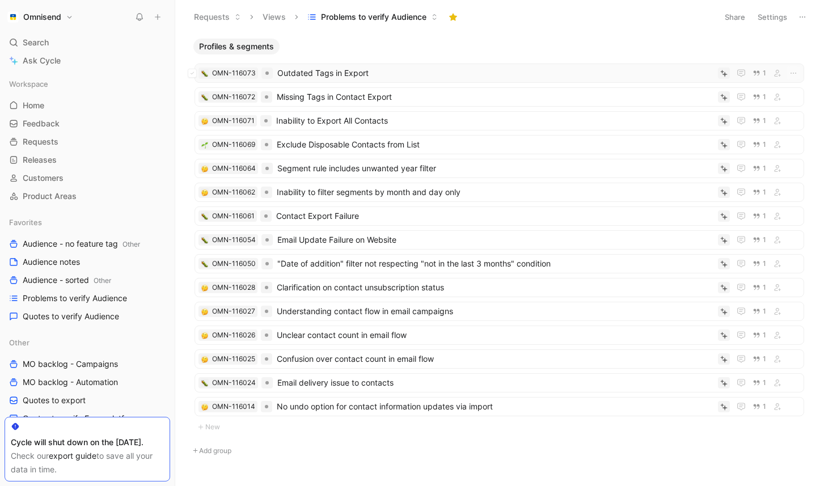
click at [315, 74] on span "Outdated Tags in Export" at bounding box center [495, 73] width 436 height 14
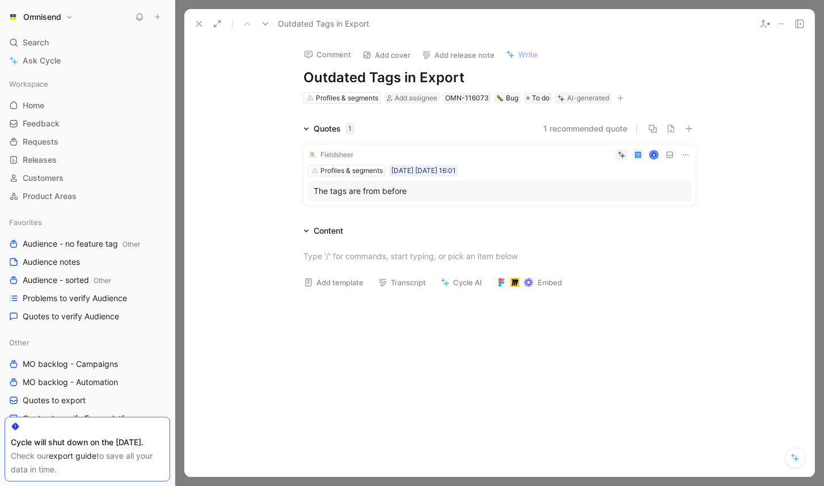
click at [682, 161] on div "Fieldsheer K Profiles & segments SEP29 30-09-2025 16:01 The tags are from before" at bounding box center [499, 175] width 393 height 61
click at [689, 153] on icon at bounding box center [685, 154] width 9 height 9
click at [661, 226] on span "Delete quote" at bounding box center [651, 227] width 48 height 10
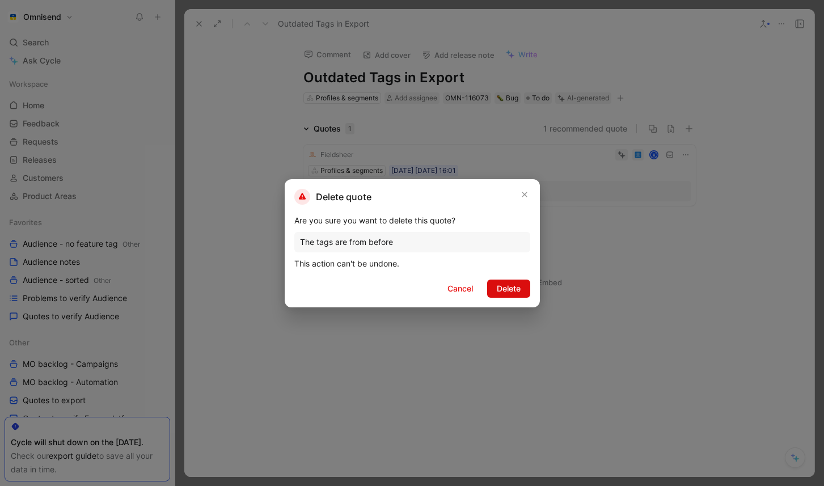
click at [518, 291] on span "Delete" at bounding box center [509, 289] width 24 height 14
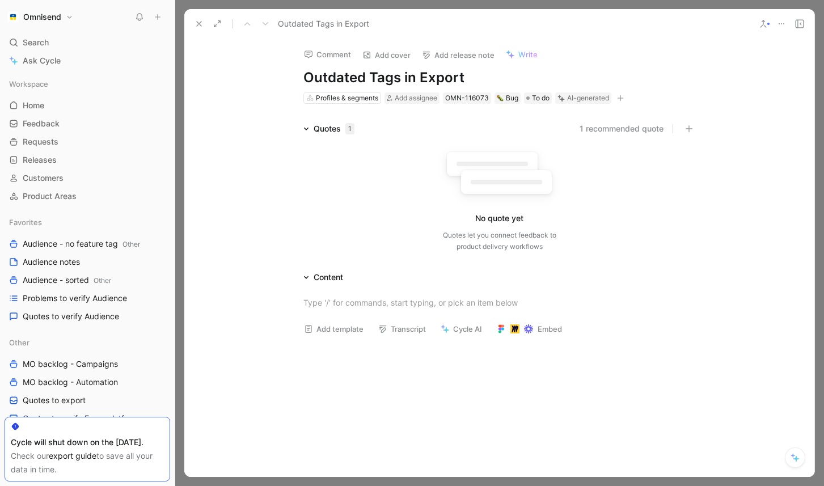
click at [779, 23] on use at bounding box center [782, 23] width 6 height 1
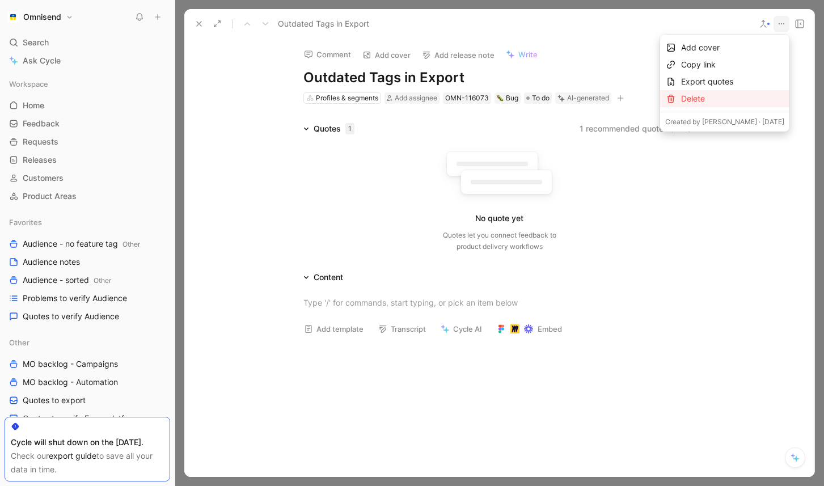
click at [726, 106] on div "Delete" at bounding box center [724, 98] width 129 height 17
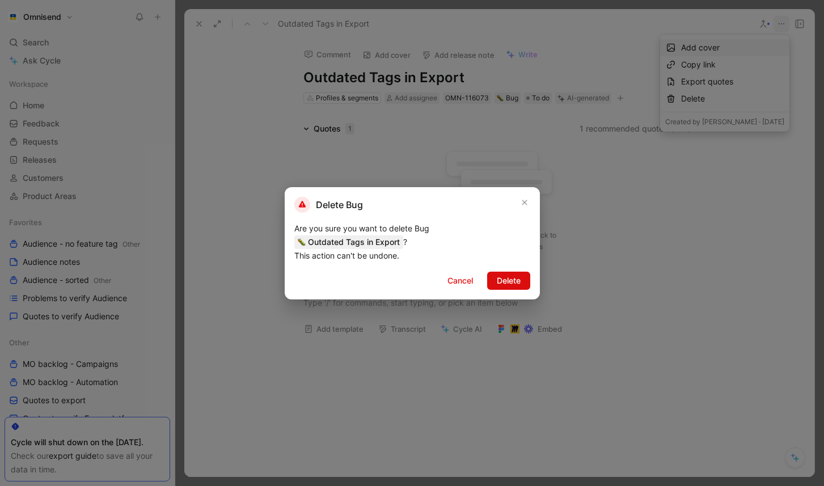
click at [521, 277] on button "Delete" at bounding box center [508, 281] width 43 height 18
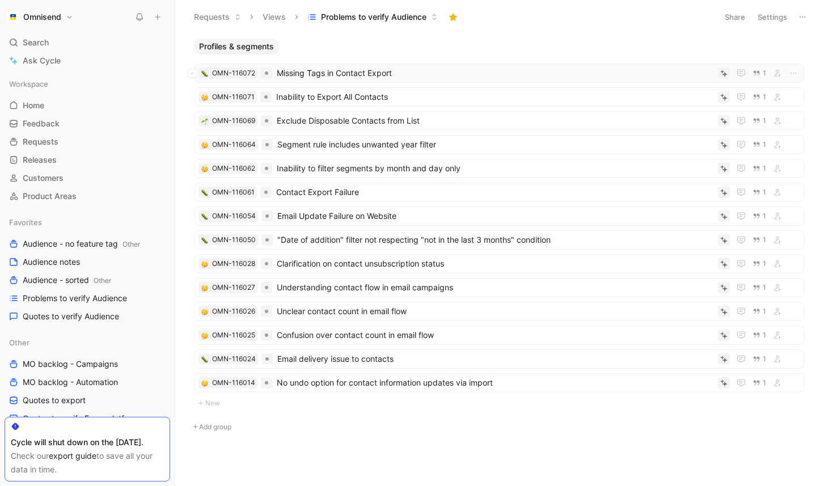
click at [374, 73] on span "Missing Tags in Contact Export" at bounding box center [495, 73] width 437 height 14
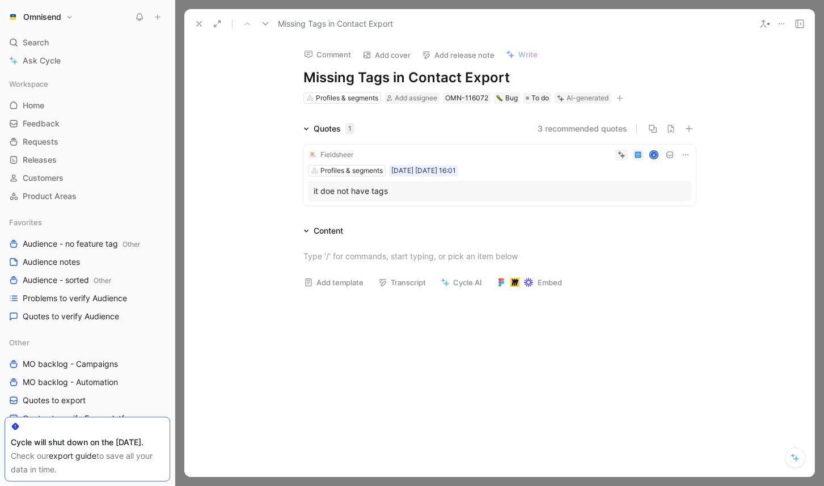
click at [690, 155] on button at bounding box center [685, 154] width 11 height 11
click at [658, 228] on span "Delete quote" at bounding box center [651, 227] width 48 height 10
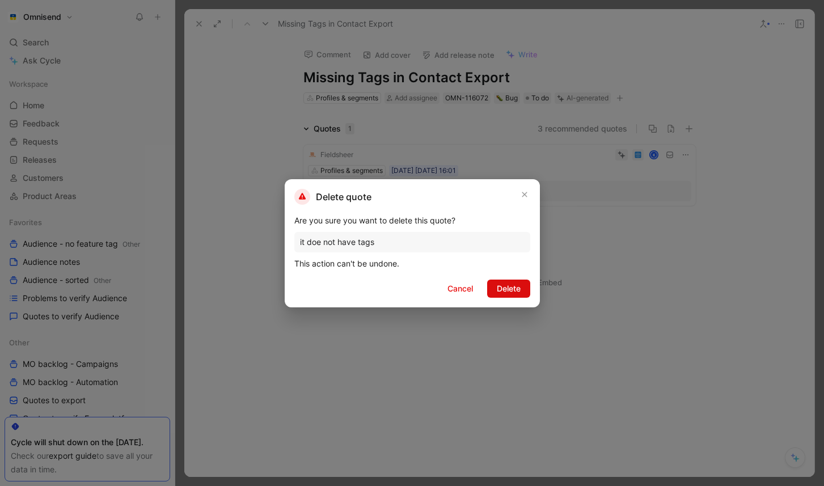
click at [520, 289] on span "Delete" at bounding box center [509, 289] width 24 height 14
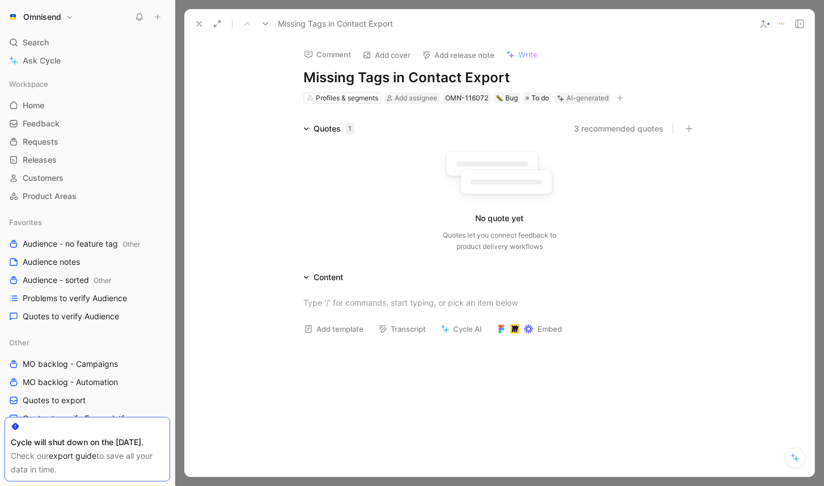
click at [784, 23] on use at bounding box center [782, 23] width 6 height 1
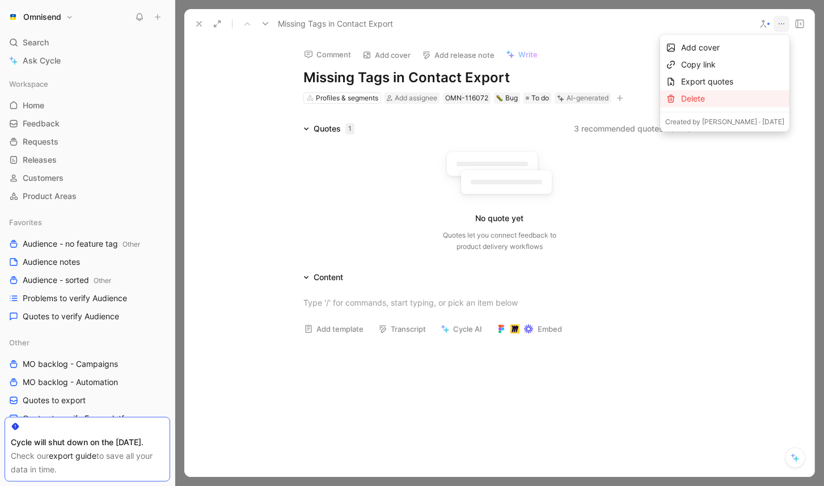
click at [732, 98] on div "Delete" at bounding box center [732, 99] width 103 height 14
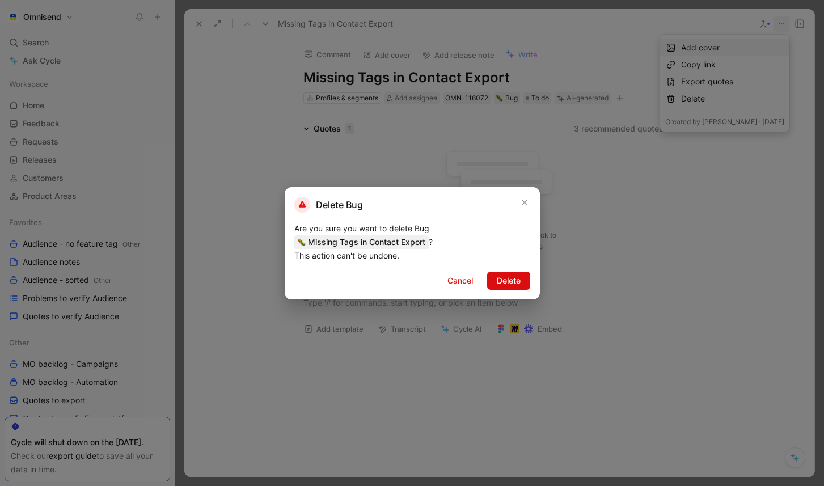
click at [516, 280] on span "Delete" at bounding box center [509, 281] width 24 height 14
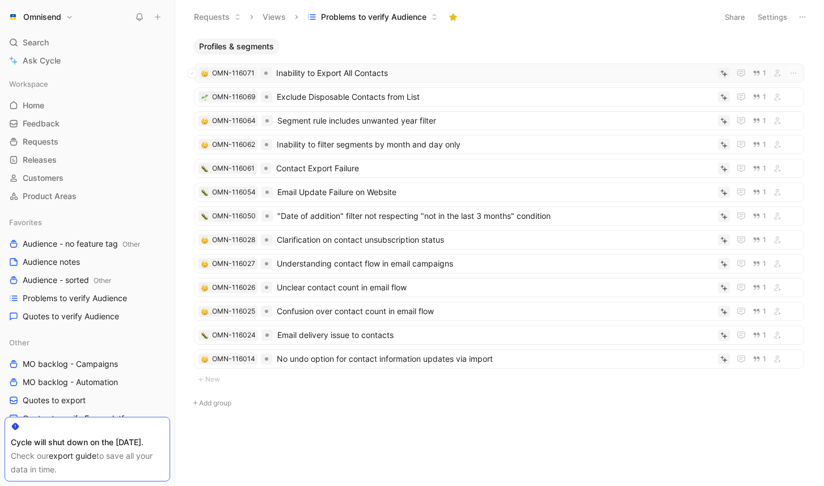
click at [494, 75] on span "Inability to Export All Contacts" at bounding box center [494, 73] width 437 height 14
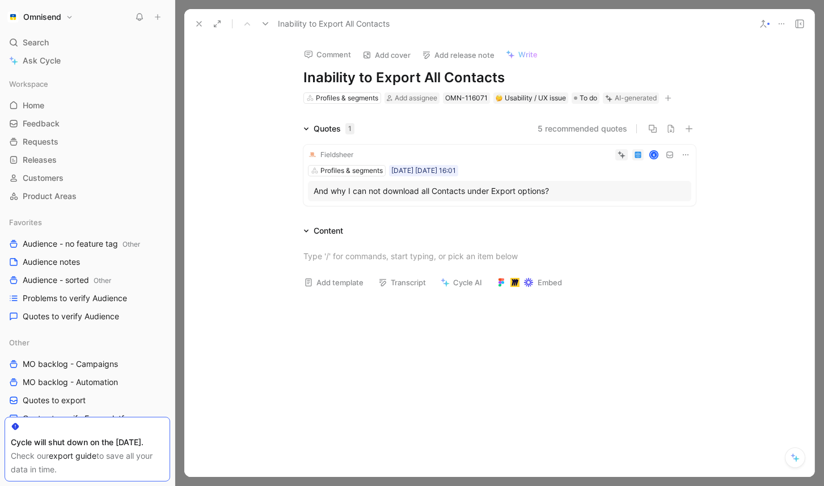
click at [685, 156] on icon at bounding box center [685, 154] width 9 height 9
click at [648, 227] on span "Delete quote" at bounding box center [651, 227] width 48 height 10
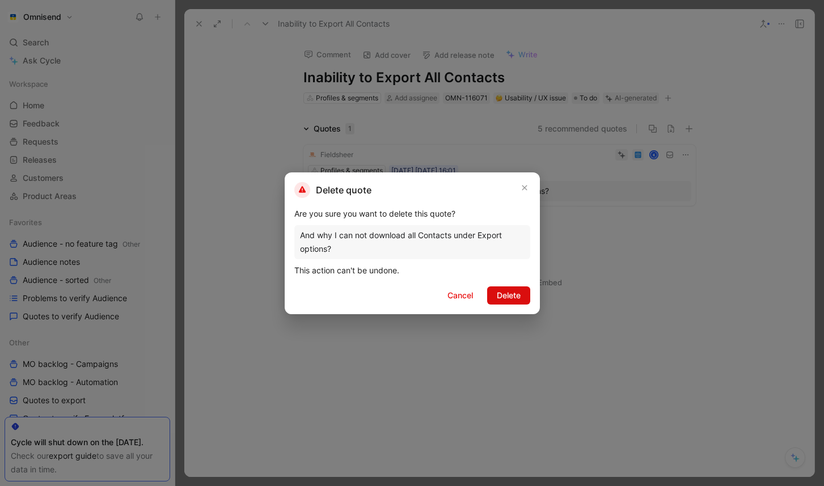
click at [509, 293] on span "Delete" at bounding box center [509, 296] width 24 height 14
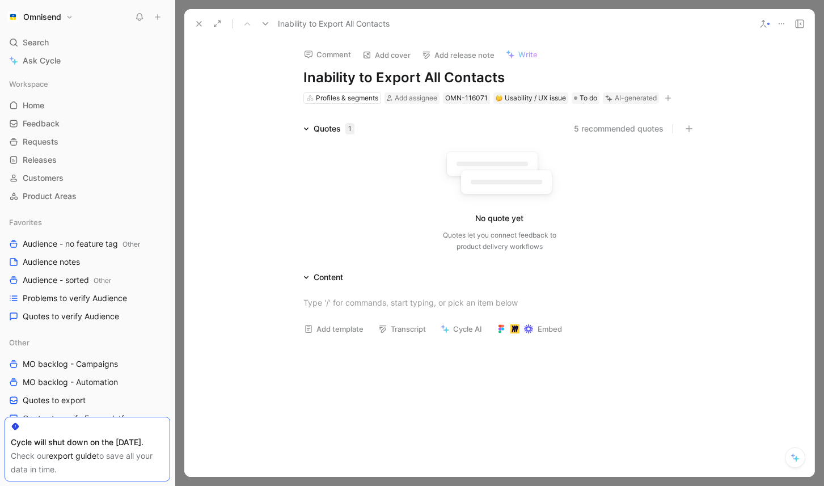
click at [782, 27] on icon at bounding box center [781, 23] width 9 height 9
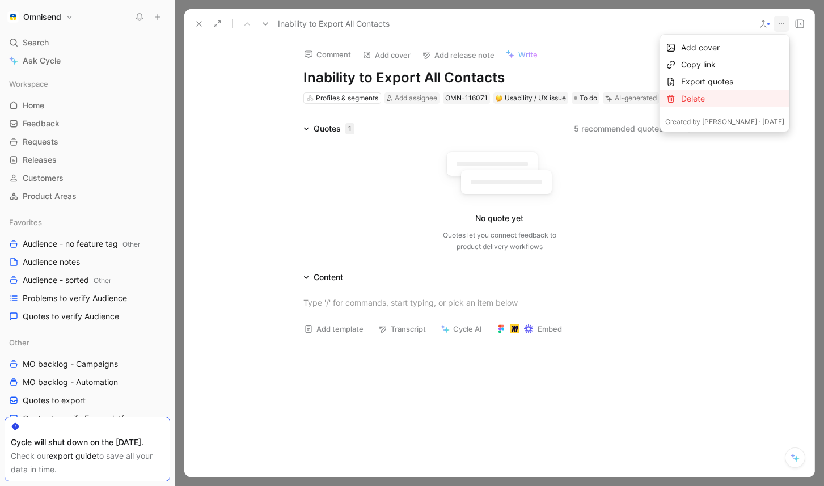
click at [720, 96] on div "Delete" at bounding box center [732, 99] width 103 height 14
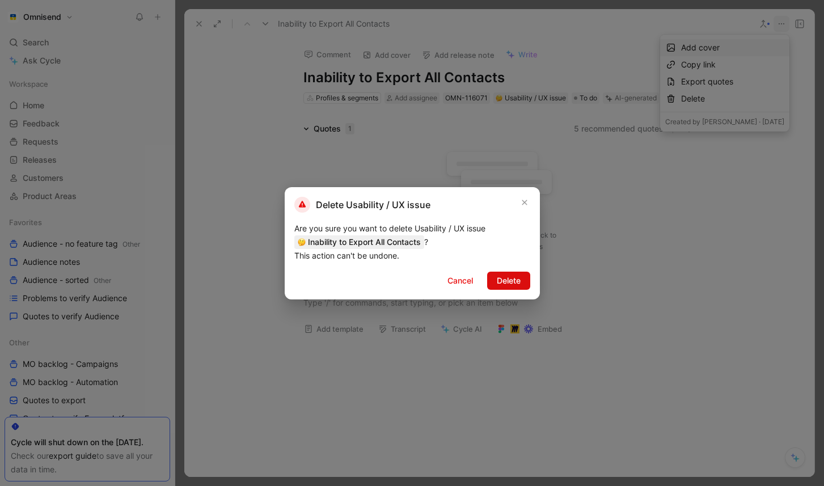
click at [522, 278] on button "Delete" at bounding box center [508, 281] width 43 height 18
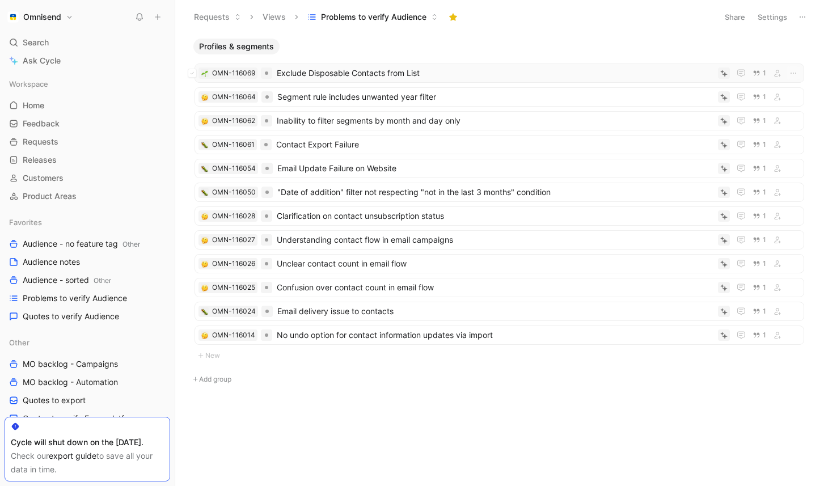
click at [397, 77] on span "Exclude Disposable Contacts from List" at bounding box center [495, 73] width 437 height 14
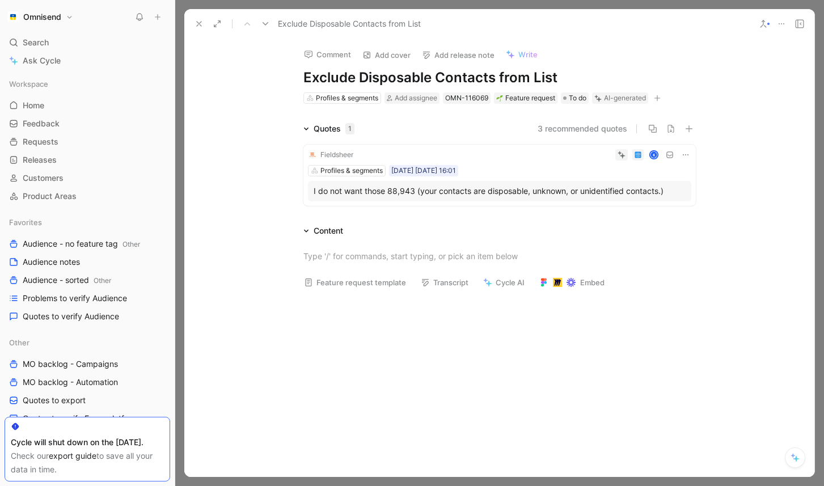
click at [683, 155] on icon at bounding box center [685, 154] width 9 height 9
click at [655, 228] on span "Delete quote" at bounding box center [651, 227] width 48 height 10
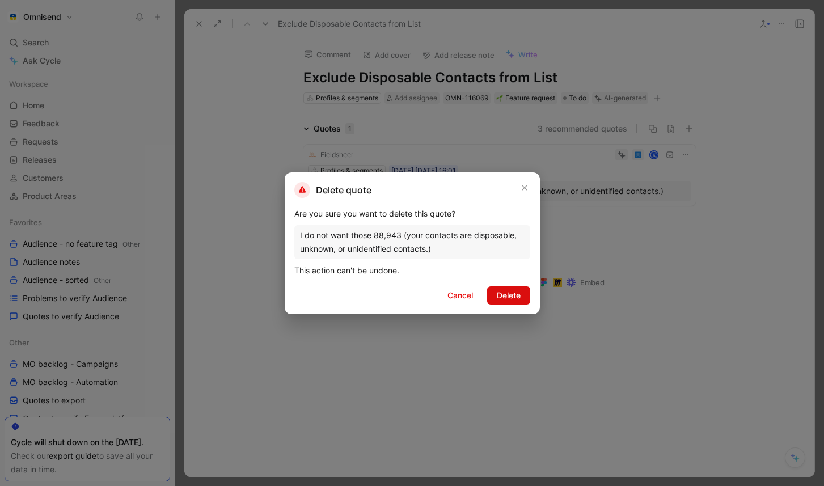
click at [508, 293] on span "Delete" at bounding box center [509, 296] width 24 height 14
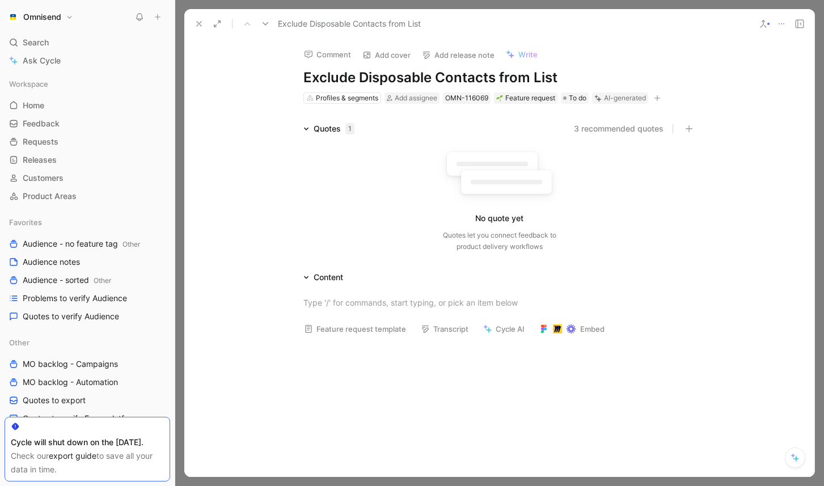
click at [786, 24] on button at bounding box center [782, 24] width 16 height 16
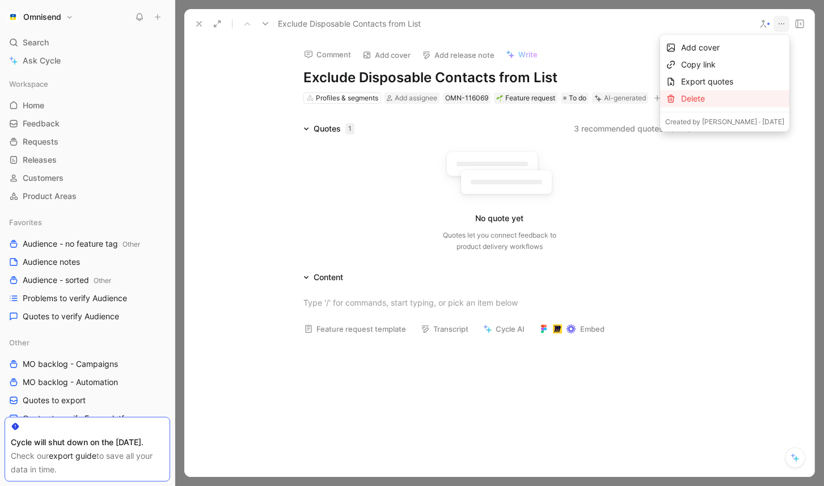
click at [720, 95] on div "Delete" at bounding box center [732, 99] width 103 height 14
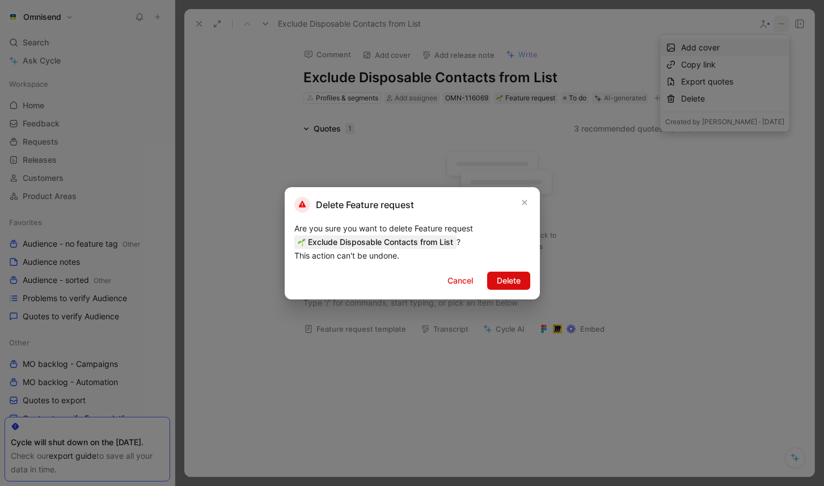
click at [498, 284] on span "Delete" at bounding box center [509, 281] width 24 height 14
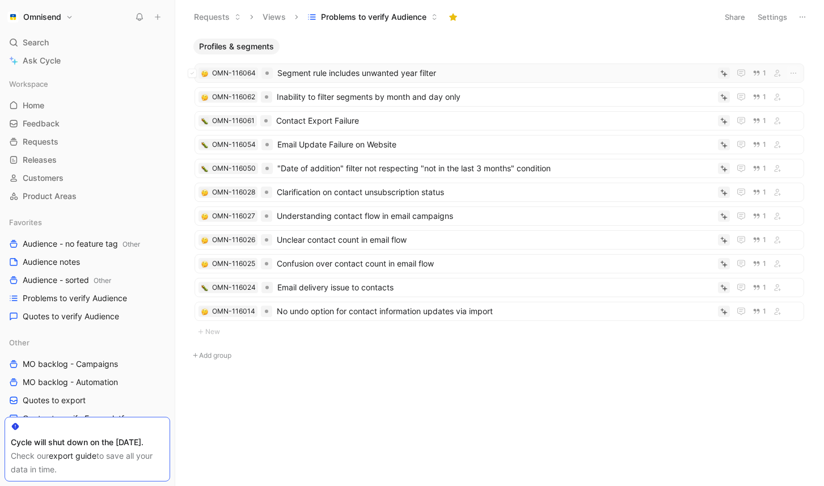
click at [411, 76] on span "Segment rule includes unwanted year filter" at bounding box center [495, 73] width 436 height 14
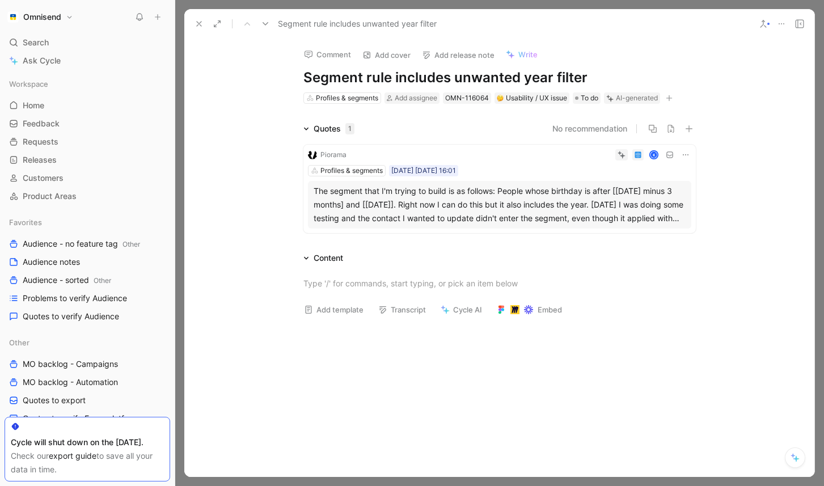
click at [583, 204] on div "The segment that I'm trying to build is as follows: People whose birthday is af…" at bounding box center [500, 204] width 372 height 41
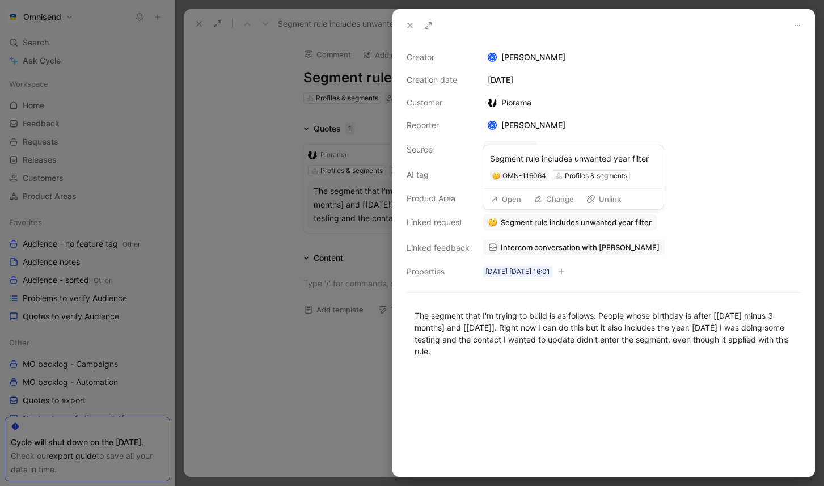
click at [499, 202] on button "Open" at bounding box center [506, 199] width 41 height 16
click at [404, 23] on button at bounding box center [410, 26] width 16 height 16
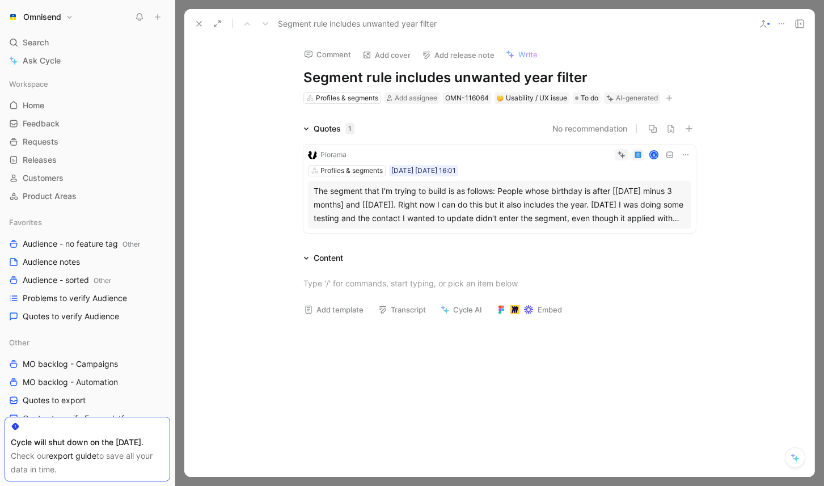
click at [192, 24] on button at bounding box center [199, 24] width 16 height 16
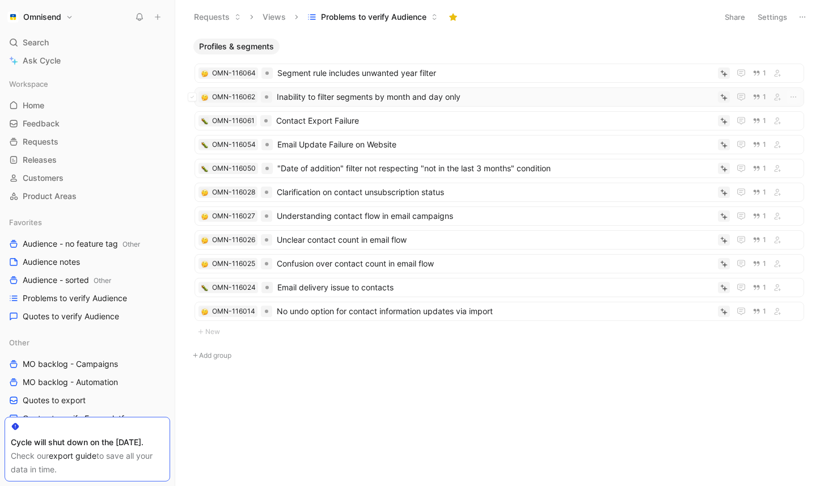
click at [418, 95] on span "Inability to filter segments by month and day only" at bounding box center [495, 97] width 437 height 14
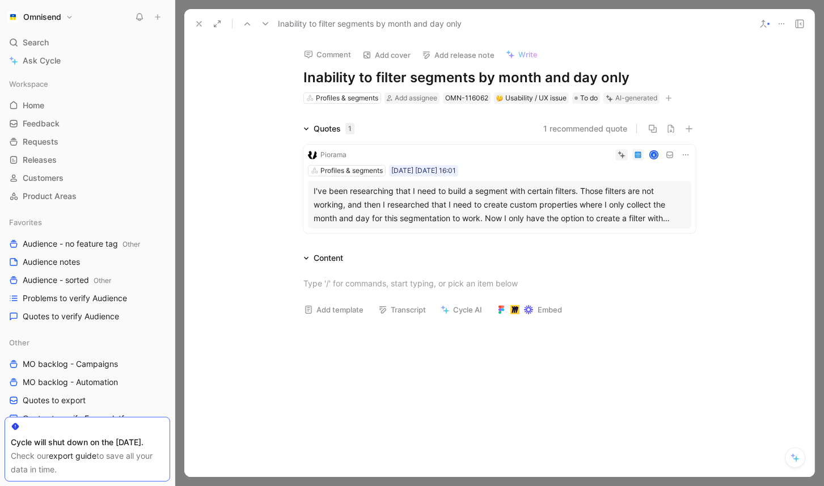
click at [196, 22] on icon at bounding box center [199, 23] width 9 height 9
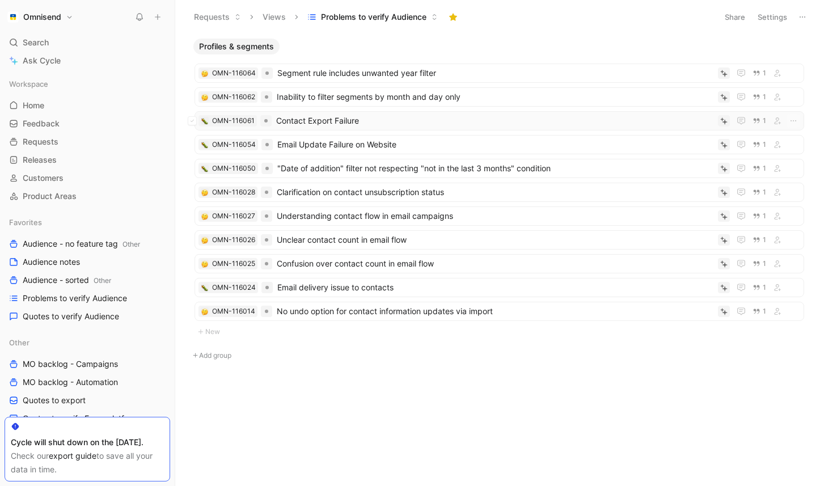
click at [436, 123] on span "Contact Export Failure" at bounding box center [494, 121] width 437 height 14
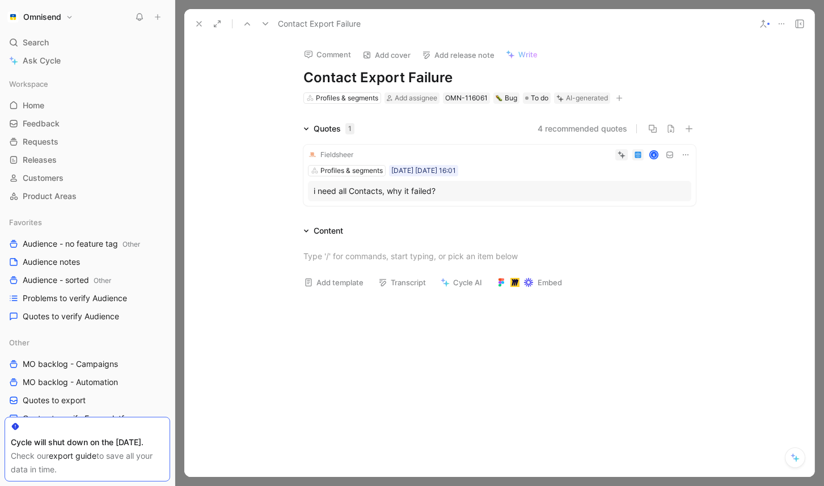
click at [690, 157] on button at bounding box center [685, 154] width 11 height 11
click at [665, 227] on span "Delete quote" at bounding box center [651, 227] width 48 height 10
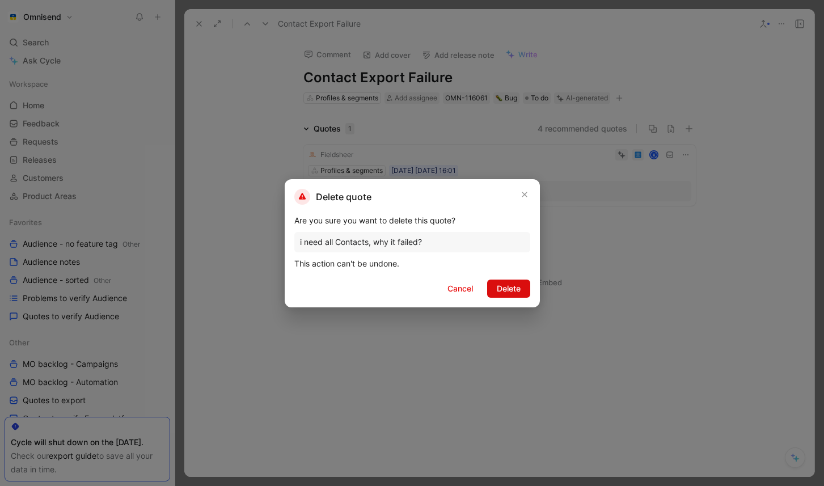
click at [511, 297] on button "Delete" at bounding box center [508, 289] width 43 height 18
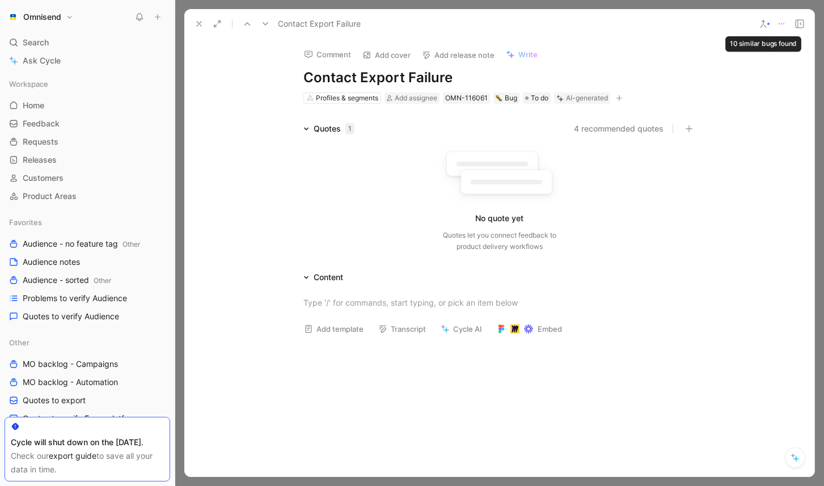
click at [780, 25] on icon at bounding box center [781, 23] width 9 height 9
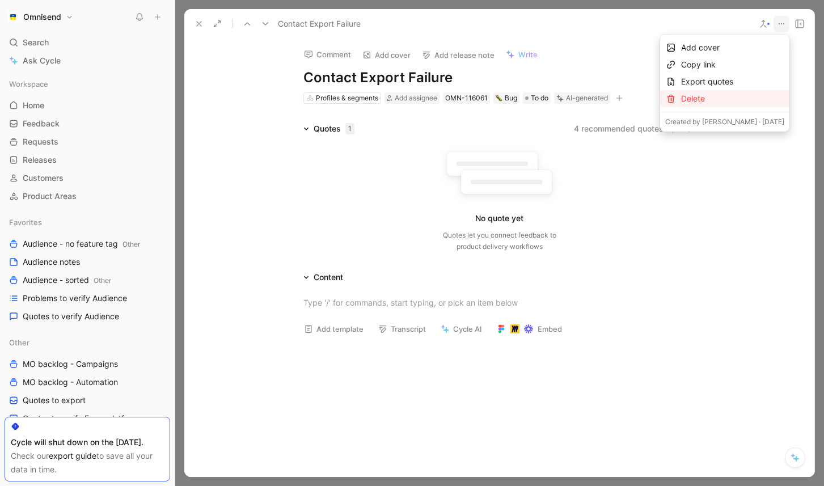
click at [736, 103] on div "Delete" at bounding box center [732, 99] width 103 height 14
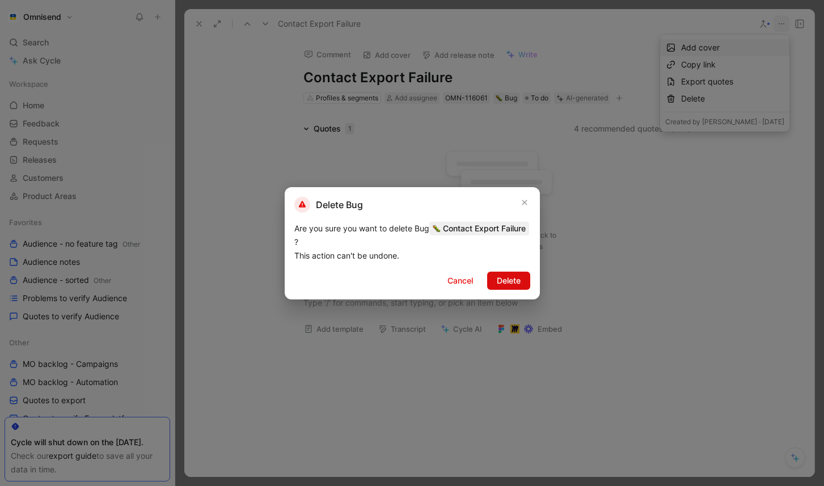
click at [509, 283] on span "Delete" at bounding box center [509, 281] width 24 height 14
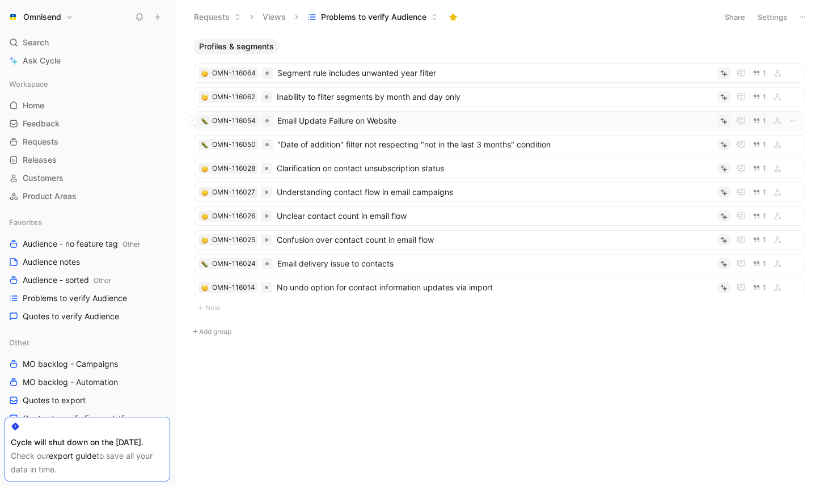
click at [373, 121] on span "Email Update Failure on Website" at bounding box center [495, 121] width 436 height 14
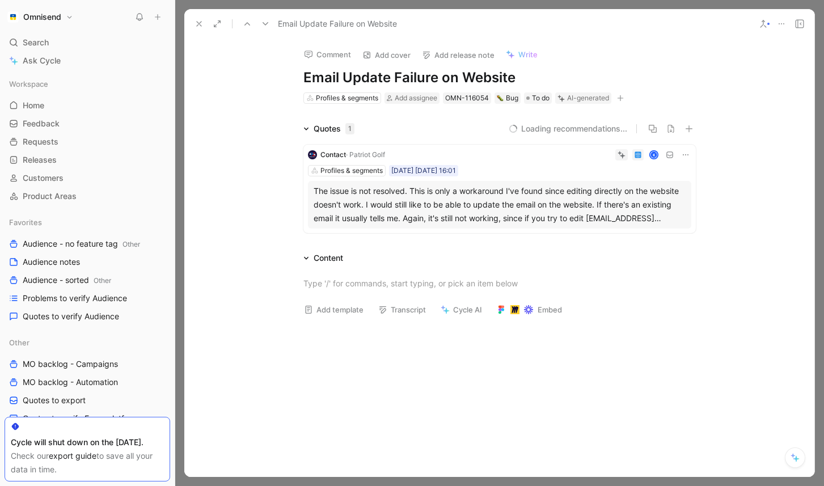
click at [200, 26] on icon at bounding box center [199, 23] width 9 height 9
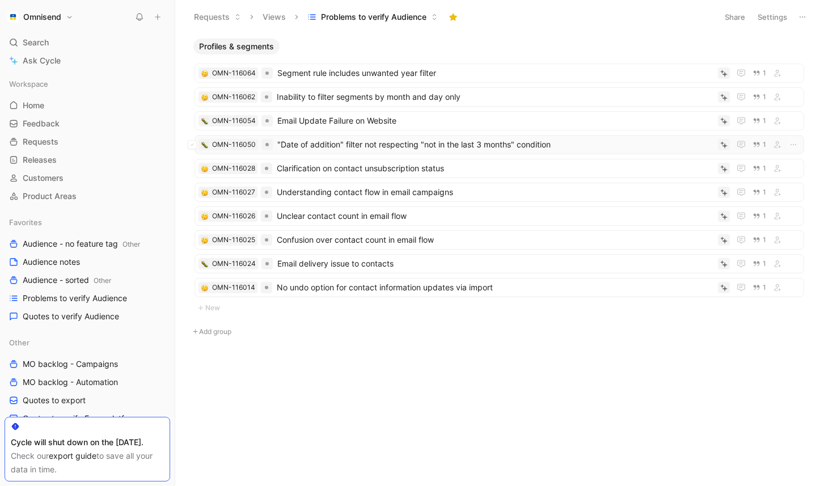
click at [371, 141] on span ""Date of addition" filter not respecting "not in the last 3 months" condition" at bounding box center [495, 145] width 436 height 14
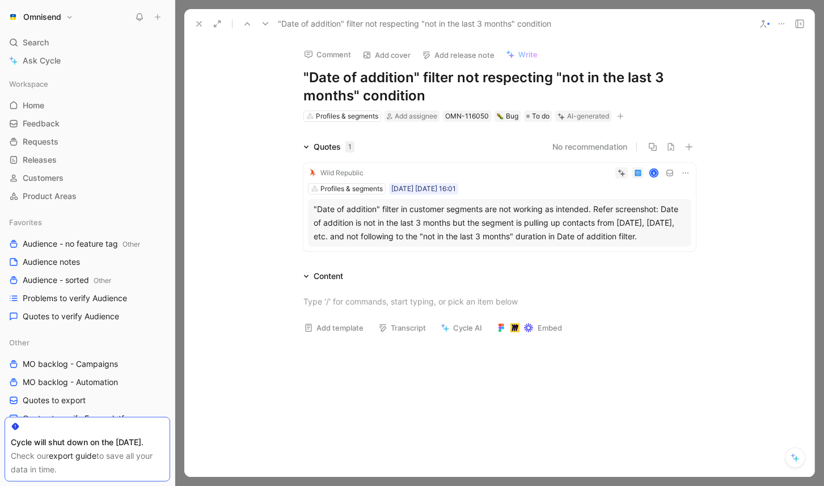
click at [200, 22] on icon at bounding box center [199, 23] width 9 height 9
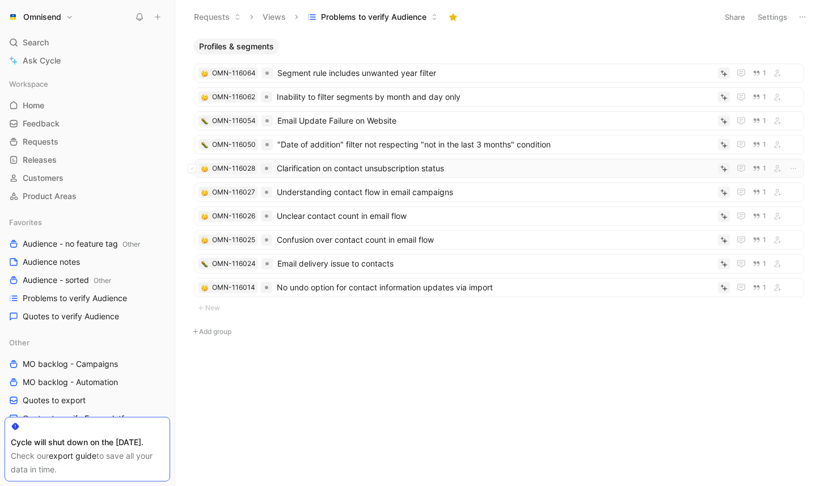
click at [373, 171] on span "Clarification on contact unsubscription status" at bounding box center [495, 169] width 437 height 14
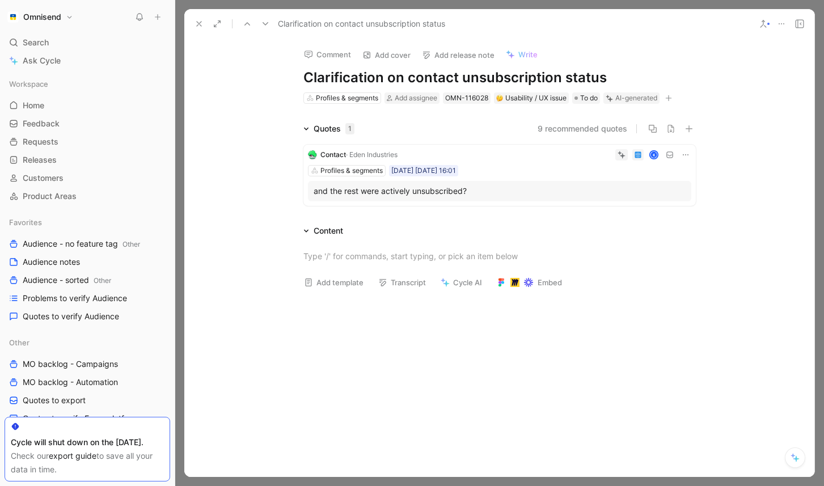
click at [201, 24] on icon at bounding box center [199, 23] width 9 height 9
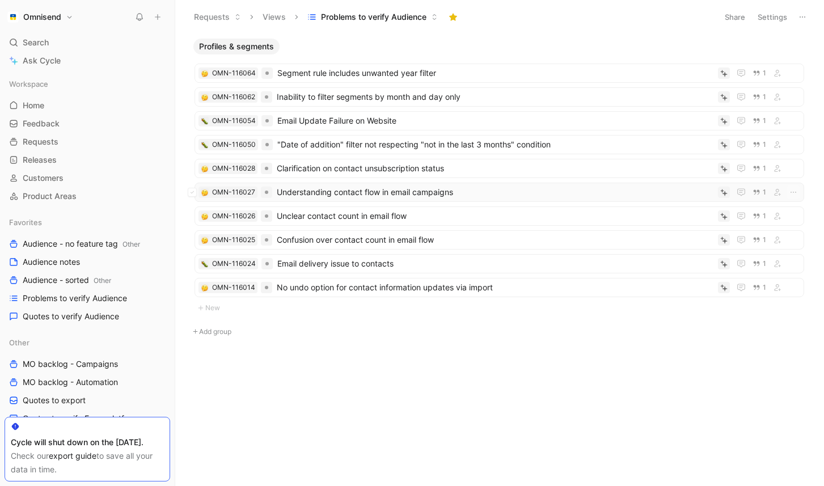
click at [354, 190] on span "Understanding contact flow in email campaigns" at bounding box center [495, 193] width 437 height 14
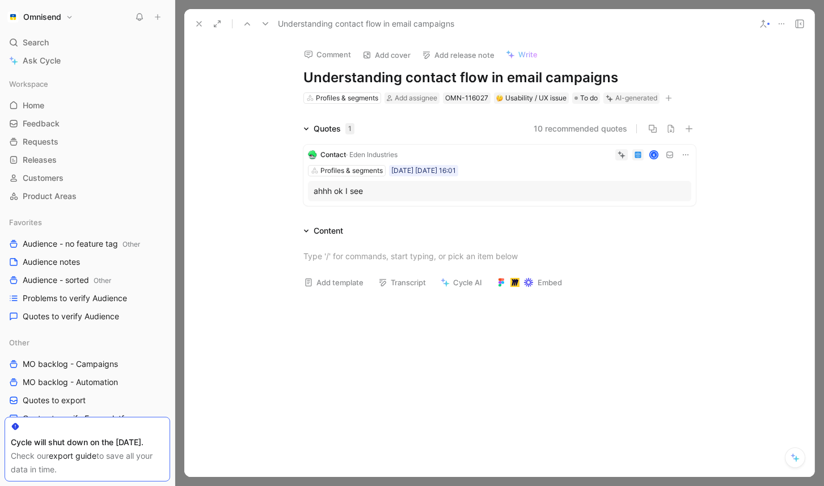
click at [683, 152] on icon at bounding box center [685, 154] width 9 height 9
click at [644, 226] on span "Delete quote" at bounding box center [651, 227] width 48 height 10
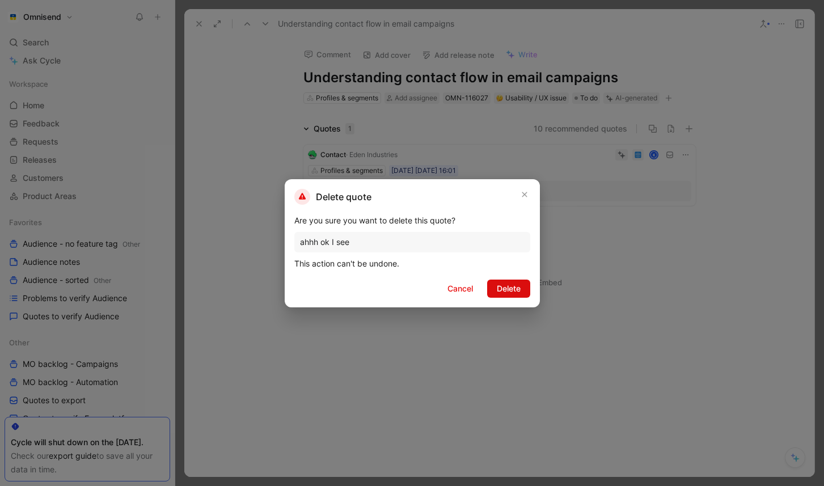
click at [508, 290] on span "Delete" at bounding box center [509, 289] width 24 height 14
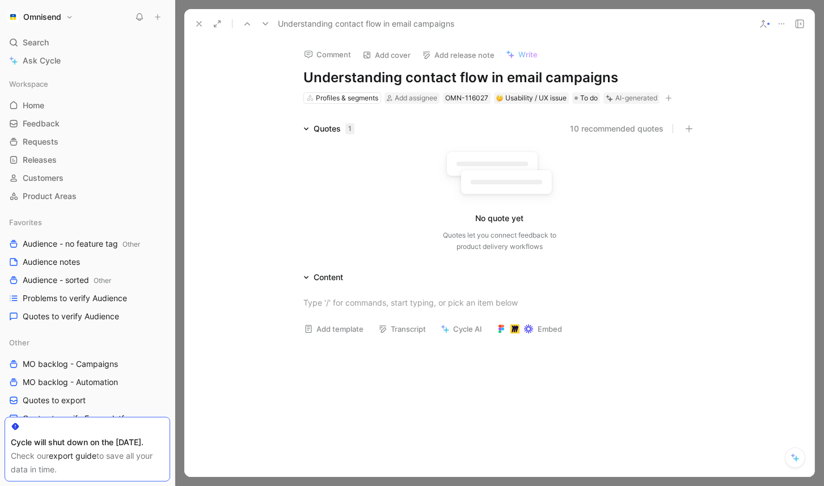
click at [786, 22] on icon at bounding box center [781, 23] width 9 height 9
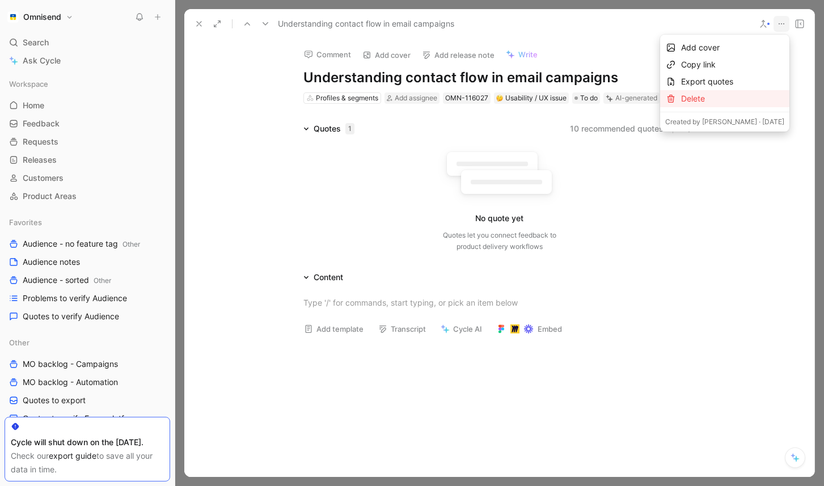
click at [713, 102] on div "Delete" at bounding box center [732, 99] width 103 height 14
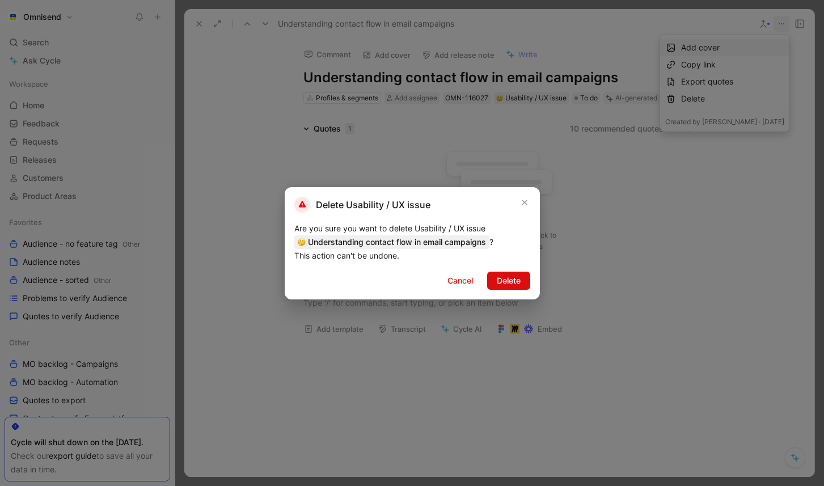
click at [514, 280] on span "Delete" at bounding box center [509, 281] width 24 height 14
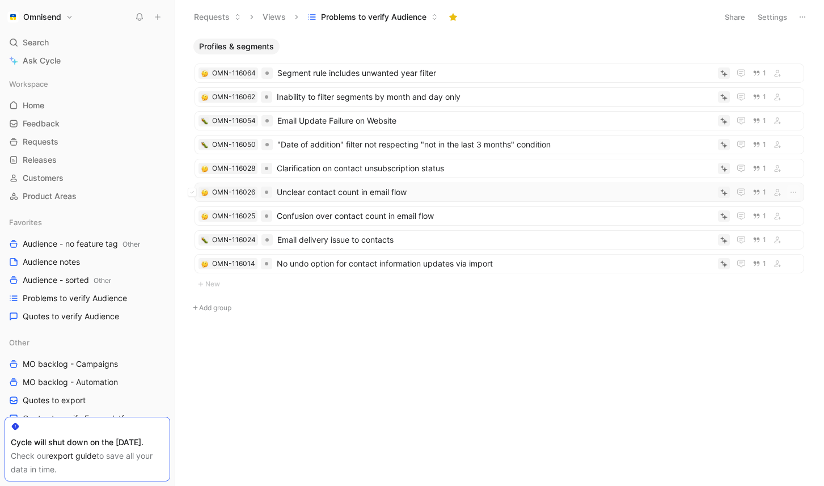
click at [429, 186] on span "Unclear contact count in email flow" at bounding box center [495, 193] width 437 height 14
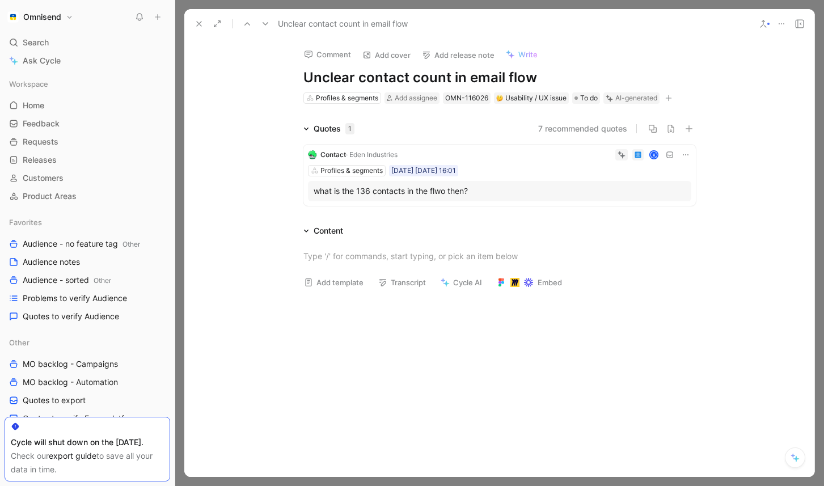
click at [685, 158] on icon at bounding box center [685, 154] width 9 height 9
click at [349, 101] on div "Profiles & segments" at bounding box center [347, 97] width 62 height 11
type input "auto"
click at [360, 141] on div "Auto mation" at bounding box center [372, 141] width 126 height 14
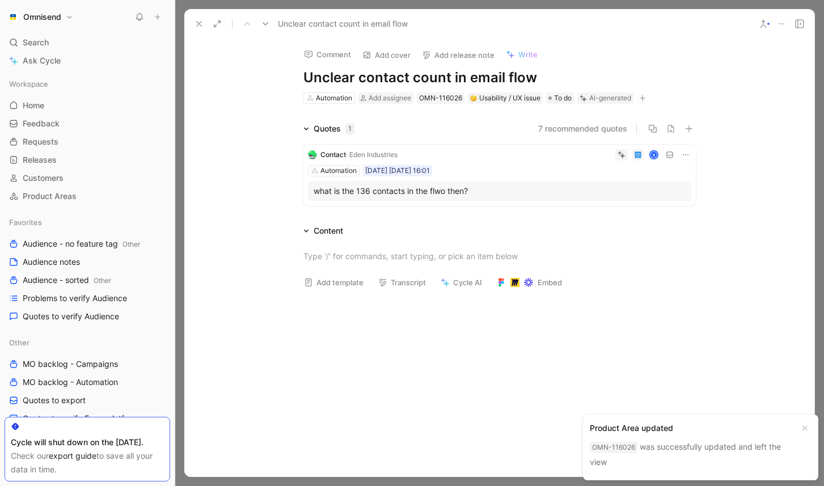
click at [198, 27] on icon at bounding box center [199, 23] width 9 height 9
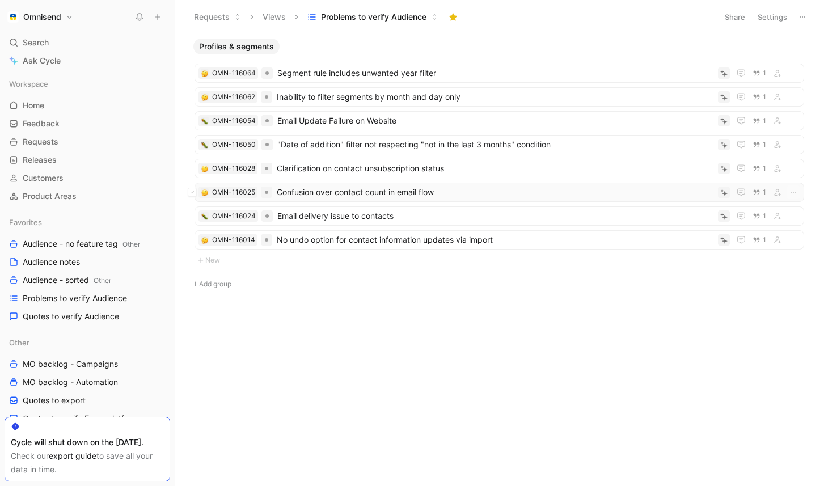
click at [418, 197] on span "Confusion over contact count in email flow" at bounding box center [495, 193] width 437 height 14
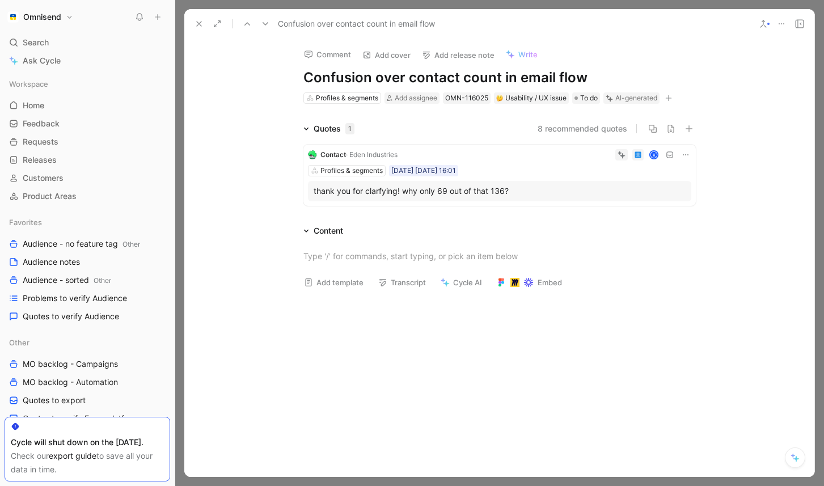
click at [686, 154] on icon at bounding box center [685, 154] width 9 height 9
click at [660, 230] on span "Delete quote" at bounding box center [651, 227] width 48 height 10
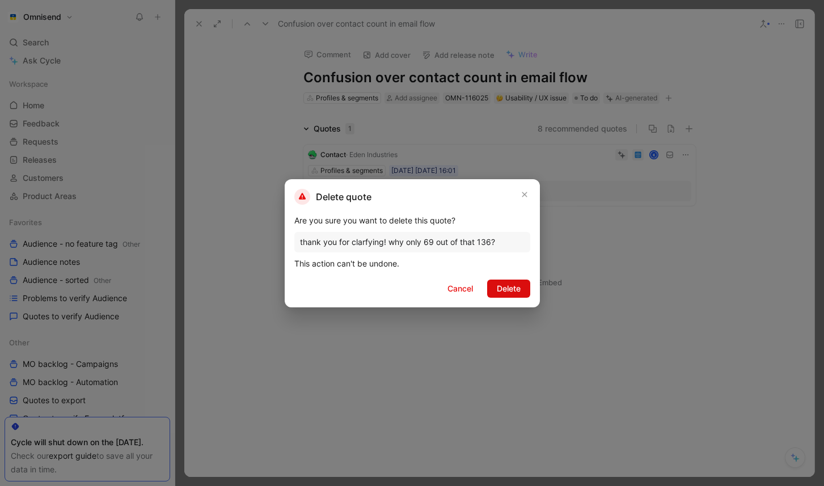
click at [526, 294] on button "Delete" at bounding box center [508, 289] width 43 height 18
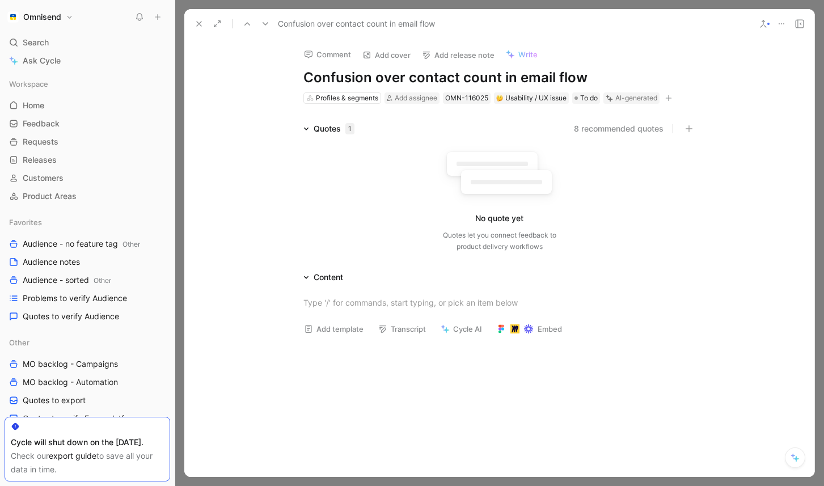
click at [779, 19] on icon at bounding box center [781, 23] width 9 height 9
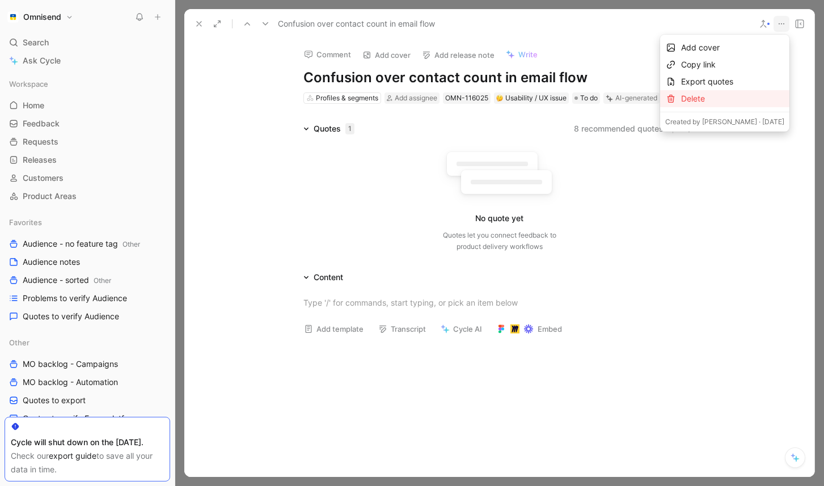
click at [738, 99] on div "Delete" at bounding box center [732, 99] width 103 height 14
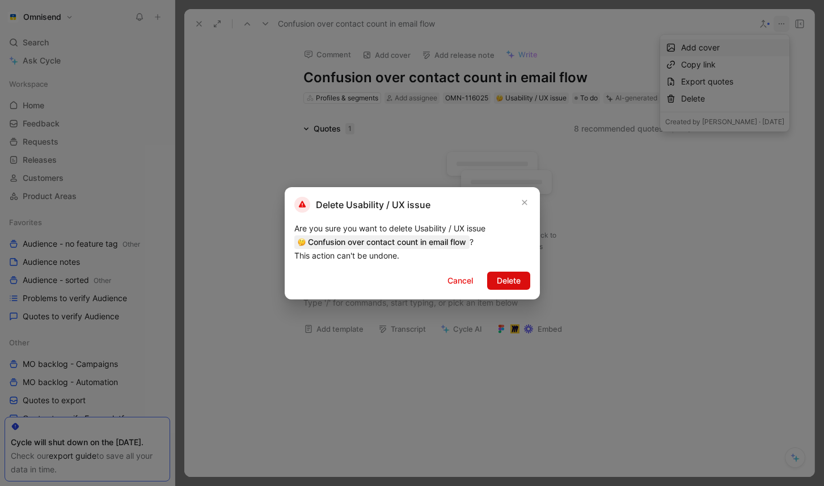
click at [512, 278] on span "Delete" at bounding box center [509, 281] width 24 height 14
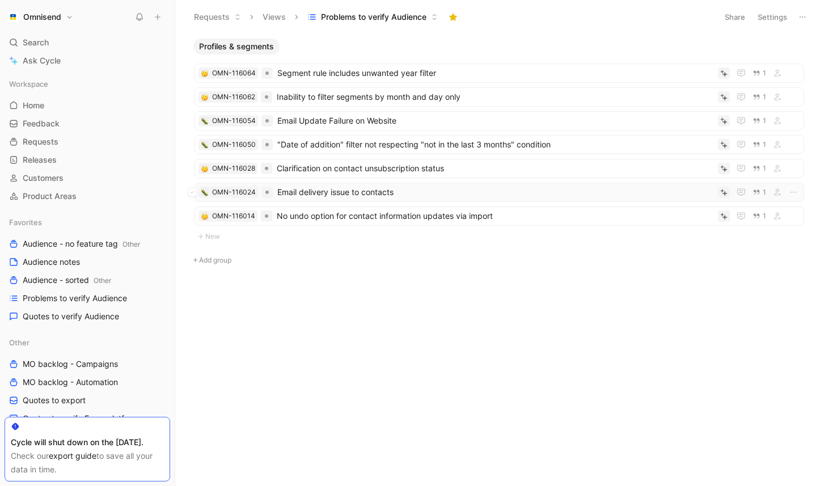
click at [428, 190] on span "Email delivery issue to contacts" at bounding box center [495, 193] width 436 height 14
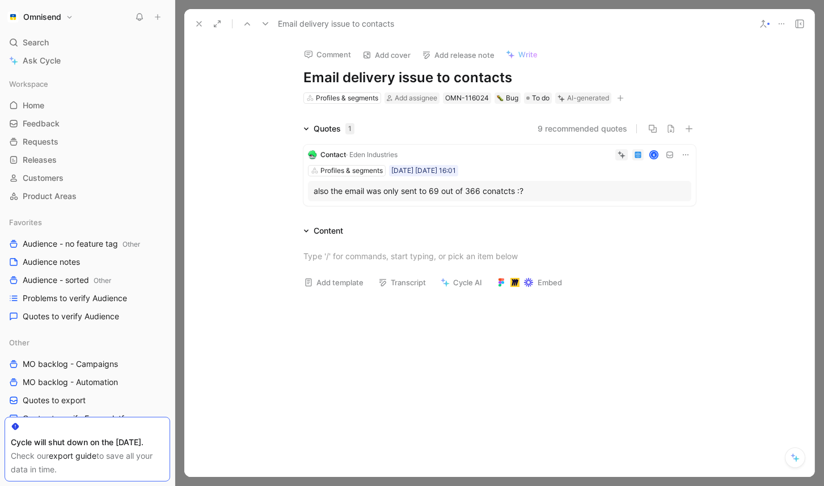
click at [685, 156] on icon at bounding box center [685, 154] width 9 height 9
click at [645, 224] on span "Delete quote" at bounding box center [651, 227] width 48 height 10
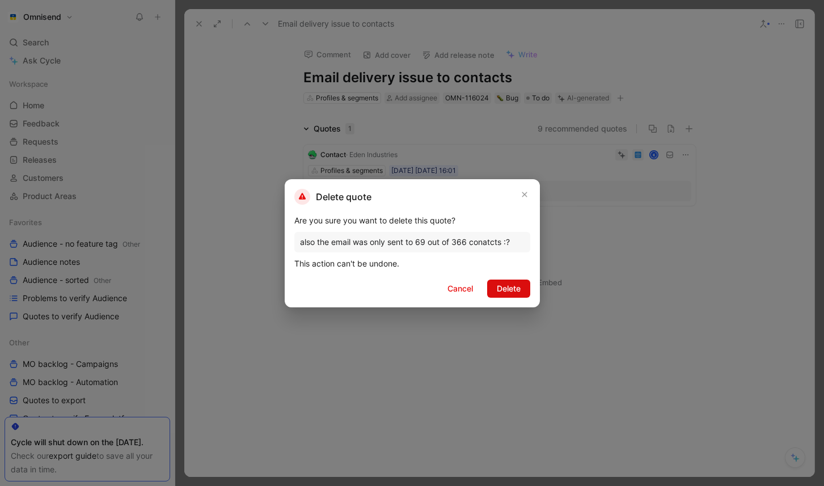
click at [511, 290] on span "Delete" at bounding box center [509, 289] width 24 height 14
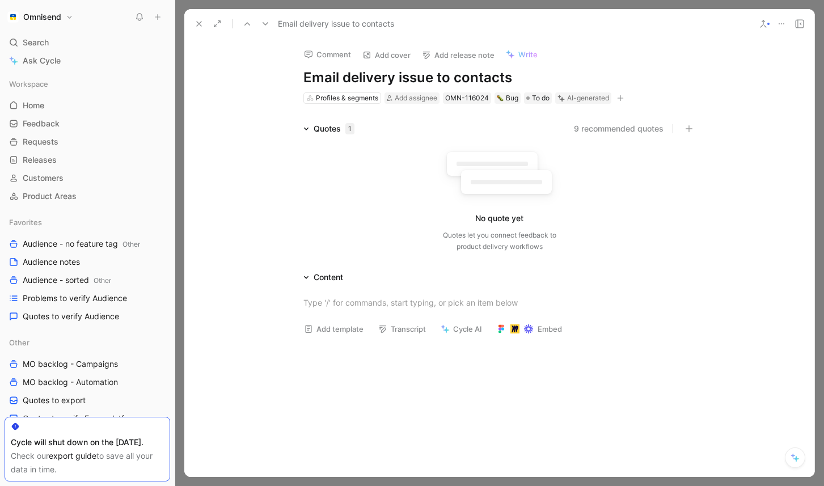
click at [785, 22] on icon at bounding box center [781, 23] width 9 height 9
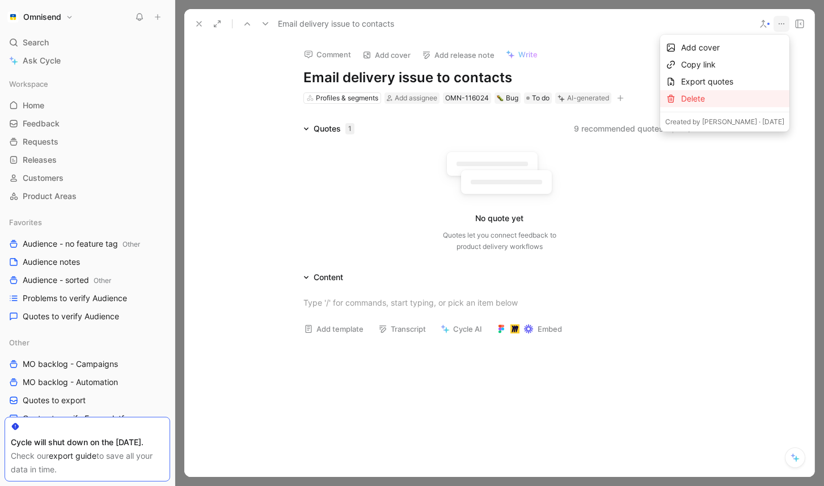
click at [728, 97] on div "Delete" at bounding box center [732, 99] width 103 height 14
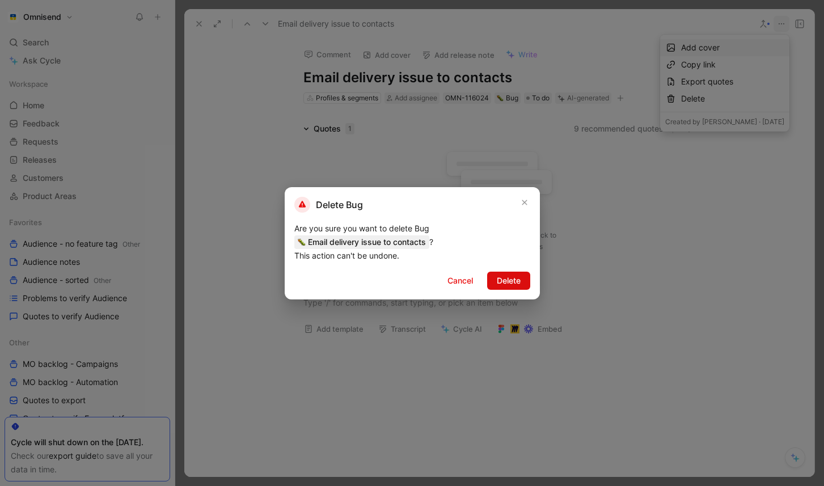
click at [519, 277] on span "Delete" at bounding box center [509, 281] width 24 height 14
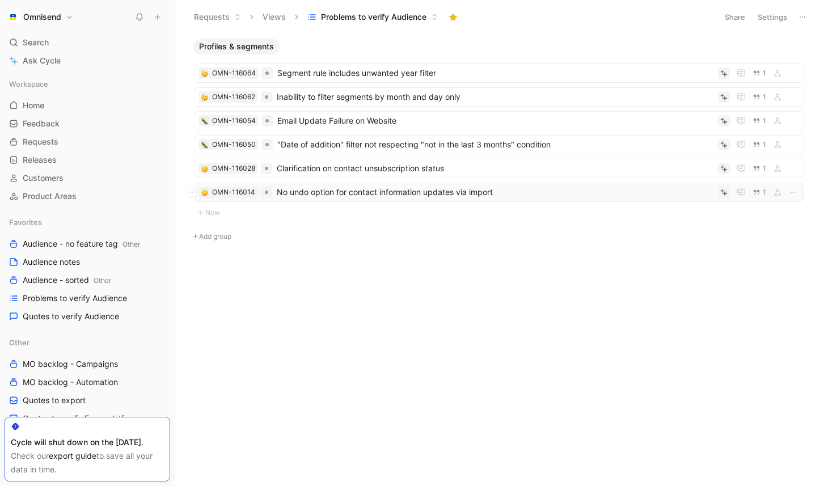
click at [458, 196] on span "No undo option for contact information updates via import" at bounding box center [495, 193] width 437 height 14
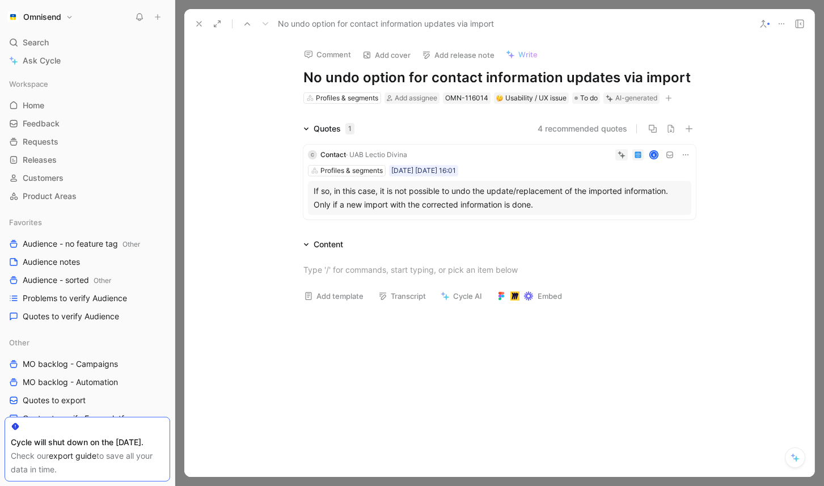
click at [246, 26] on icon at bounding box center [247, 23] width 9 height 9
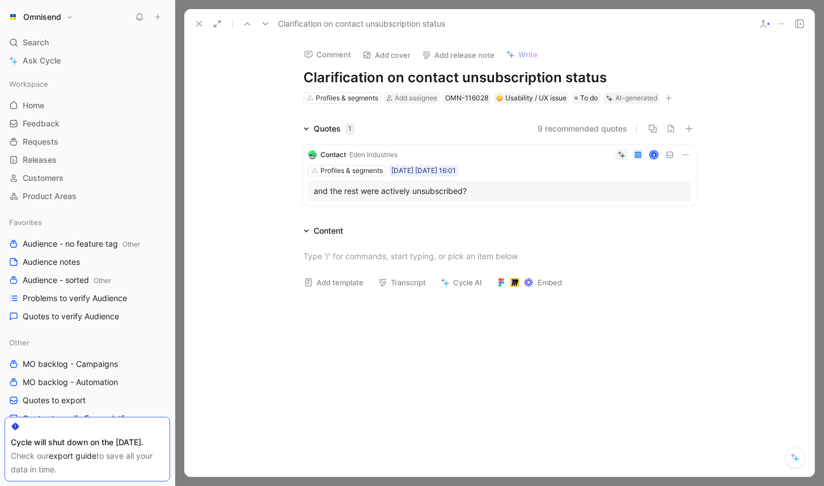
click at [691, 159] on div "Contact · Eden Industries K Profiles & segments SEP29 30-09-2025 16:01 and the …" at bounding box center [499, 175] width 393 height 61
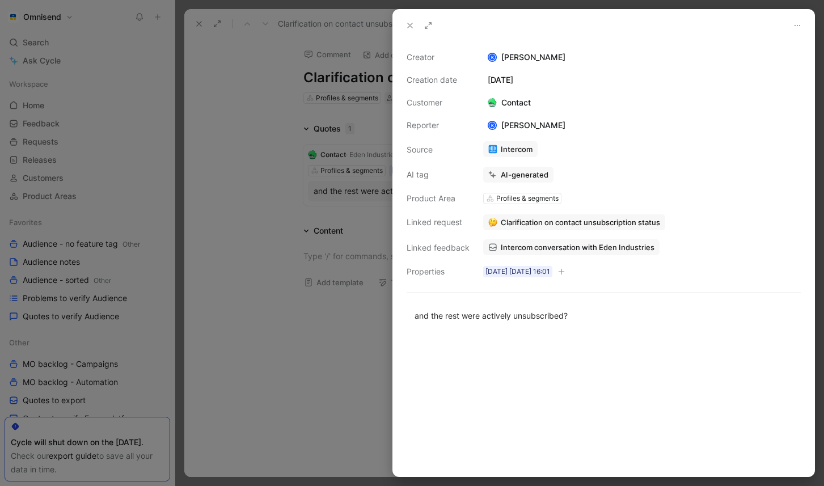
click at [328, 263] on div at bounding box center [412, 243] width 824 height 486
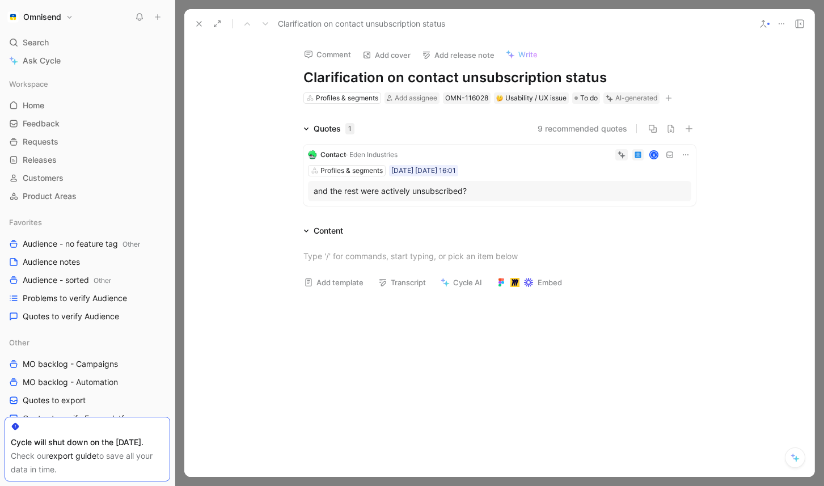
click at [689, 152] on icon at bounding box center [685, 154] width 9 height 9
click at [652, 225] on span "Delete quote" at bounding box center [651, 227] width 48 height 10
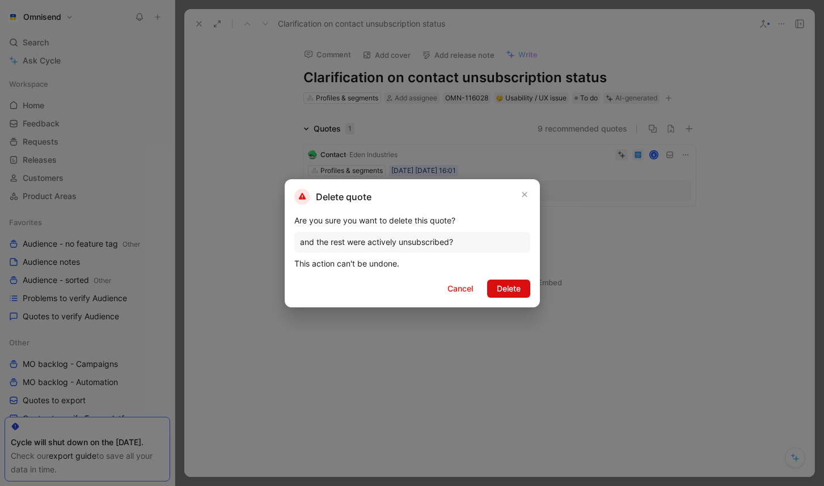
click at [505, 285] on span "Delete" at bounding box center [509, 289] width 24 height 14
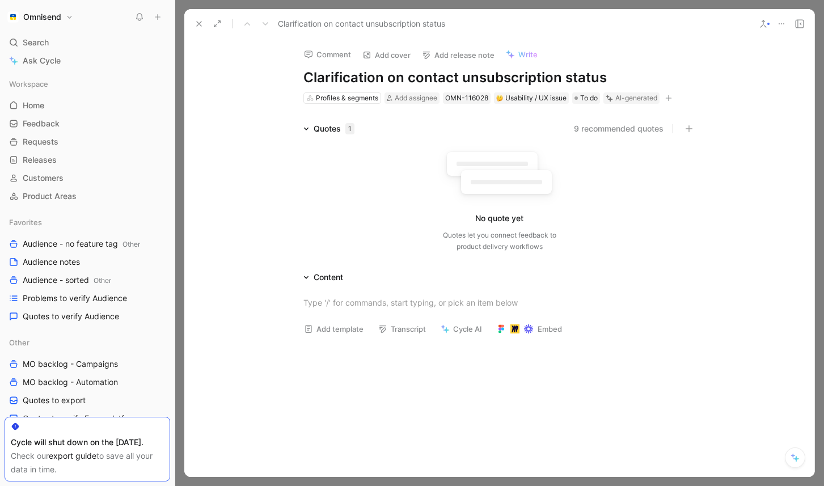
click at [782, 26] on icon at bounding box center [781, 23] width 9 height 9
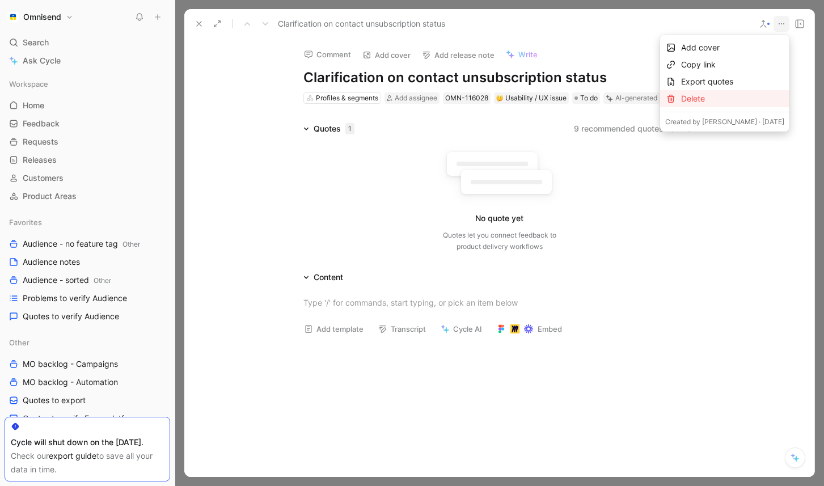
click at [736, 98] on div "Delete" at bounding box center [732, 99] width 103 height 14
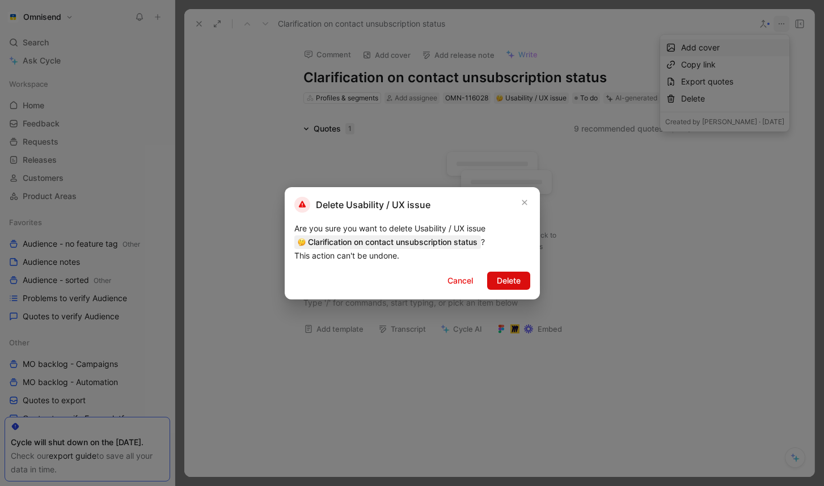
click at [515, 284] on span "Delete" at bounding box center [509, 281] width 24 height 14
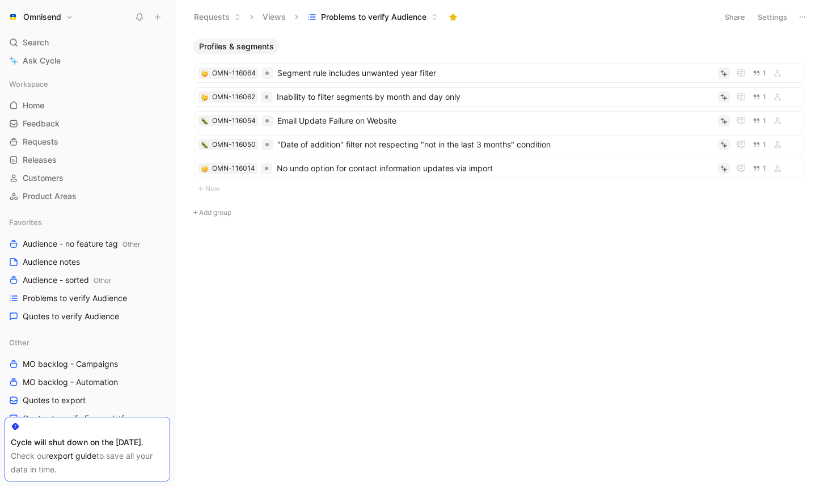
click at [386, 258] on div "Profiles & segments OMN-116064 Segment rule includes unwanted year filter 1 OMN…" at bounding box center [499, 157] width 634 height 238
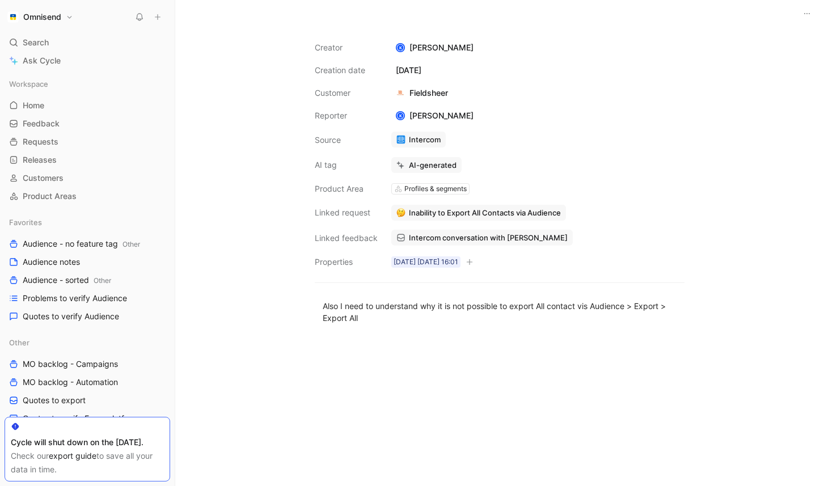
click at [478, 235] on span "Intercom conversation with [PERSON_NAME]" at bounding box center [488, 238] width 159 height 10
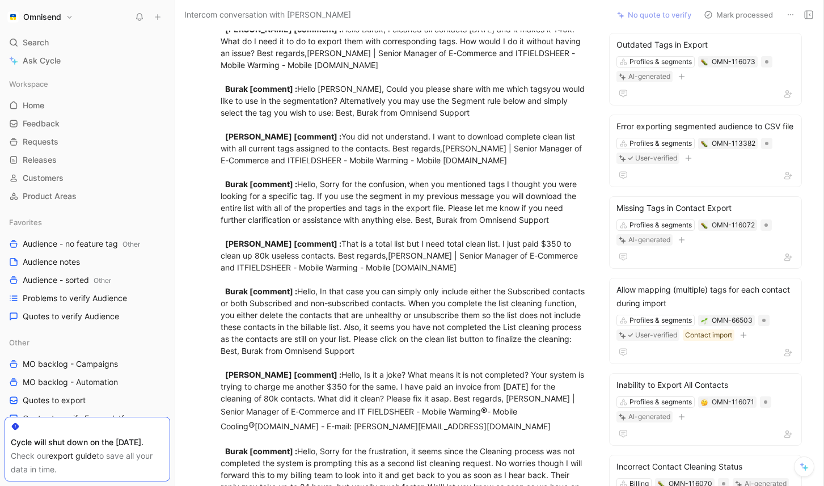
scroll to position [908, 0]
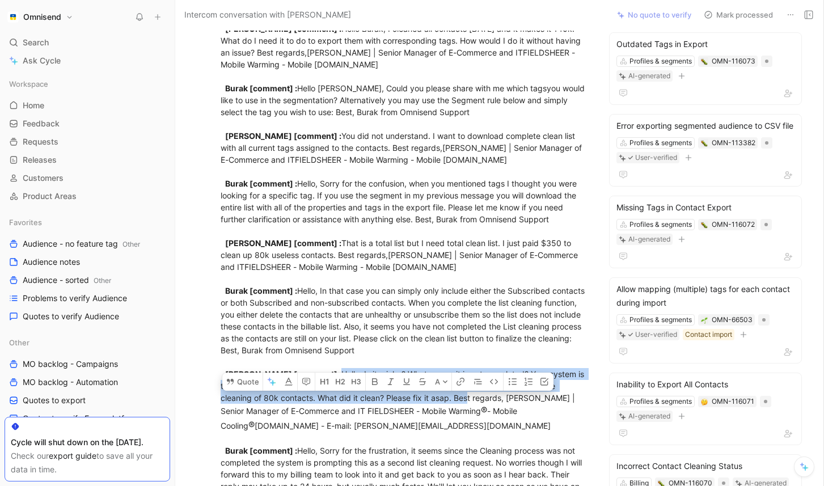
drag, startPoint x: 452, startPoint y: 414, endPoint x: 324, endPoint y: 384, distance: 131.6
click at [253, 373] on button "Quote" at bounding box center [242, 382] width 40 height 18
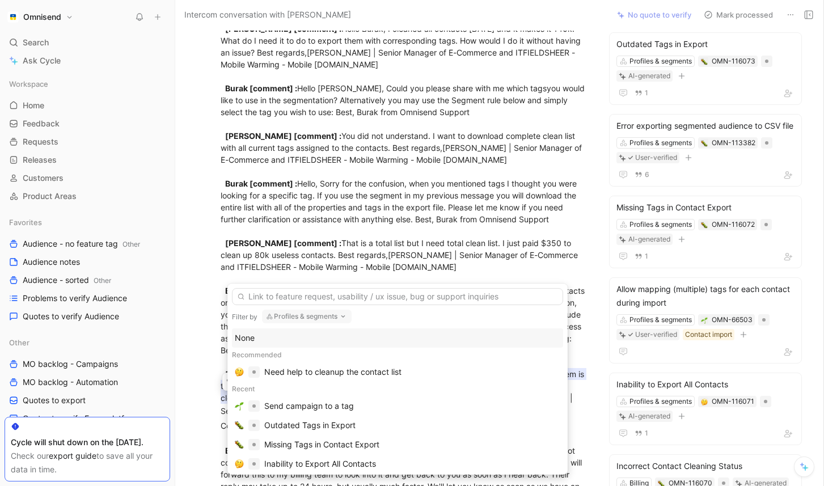
click at [326, 317] on button "Profiles & segments" at bounding box center [307, 317] width 90 height 14
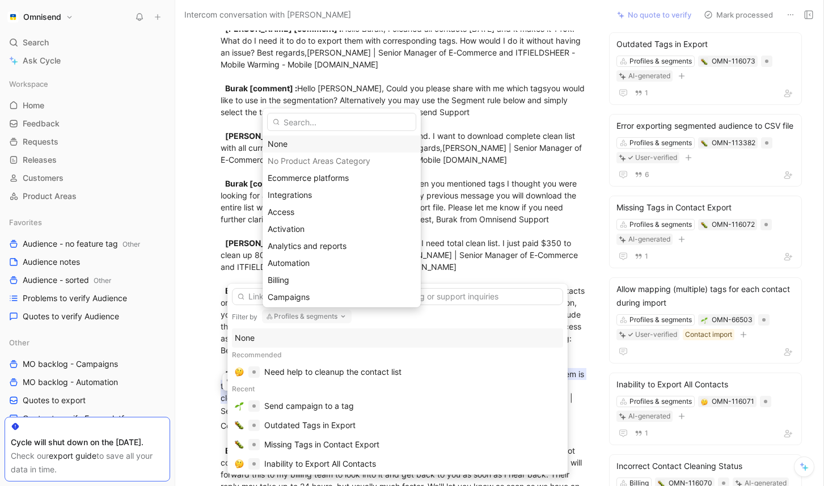
click at [301, 144] on div "None" at bounding box center [342, 144] width 148 height 14
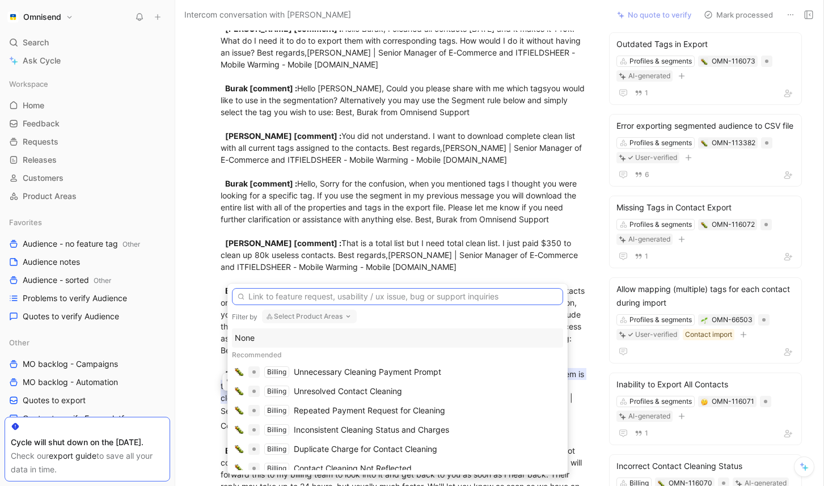
click at [321, 300] on input "text" at bounding box center [397, 296] width 331 height 17
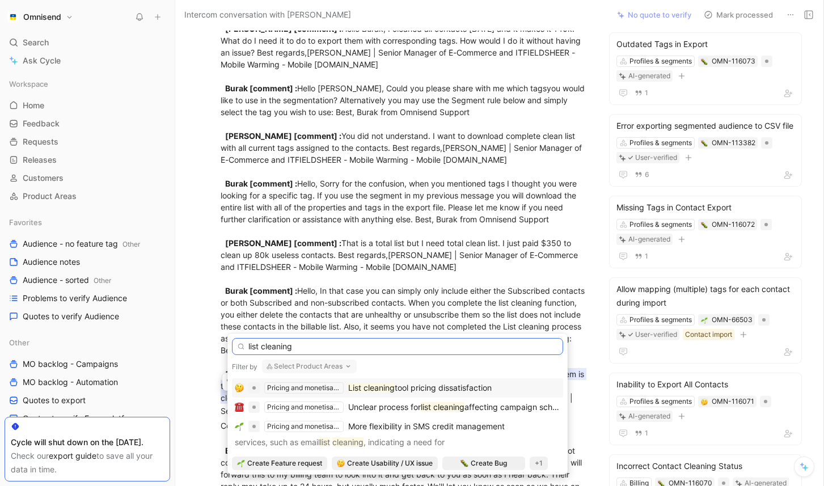
type input "list cleaning"
click at [325, 362] on button "Select Product Areas" at bounding box center [309, 367] width 95 height 14
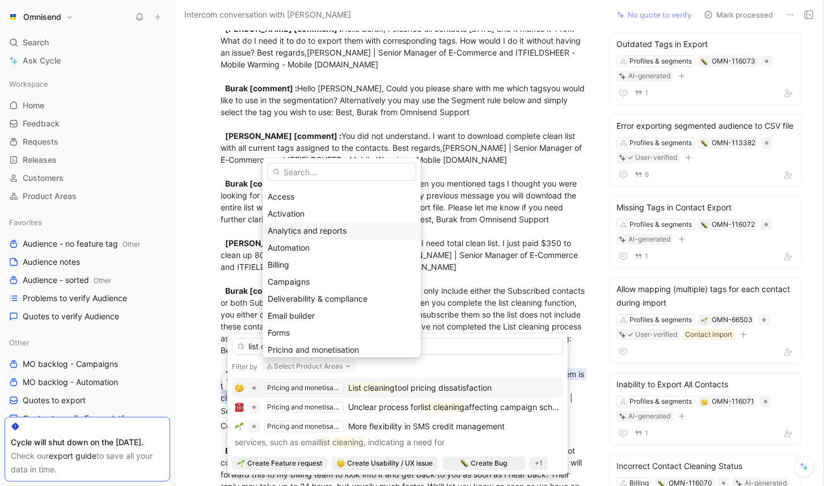
scroll to position [122, 0]
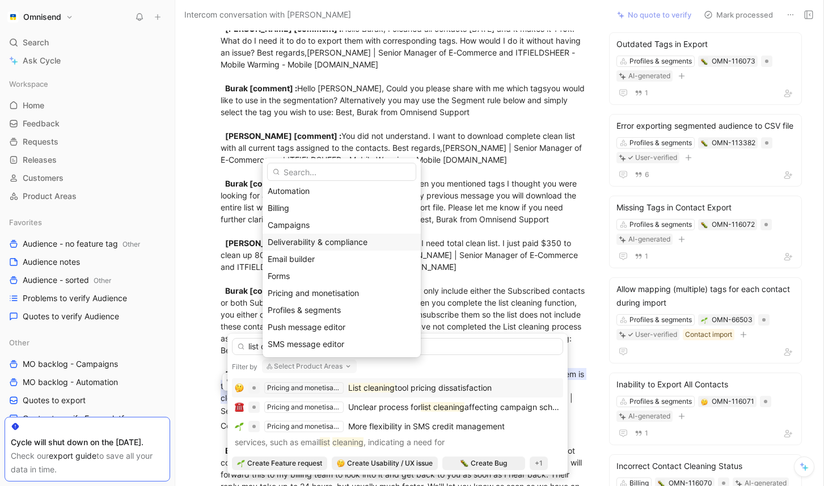
click at [351, 247] on div "Deliverability & compliance" at bounding box center [342, 242] width 148 height 14
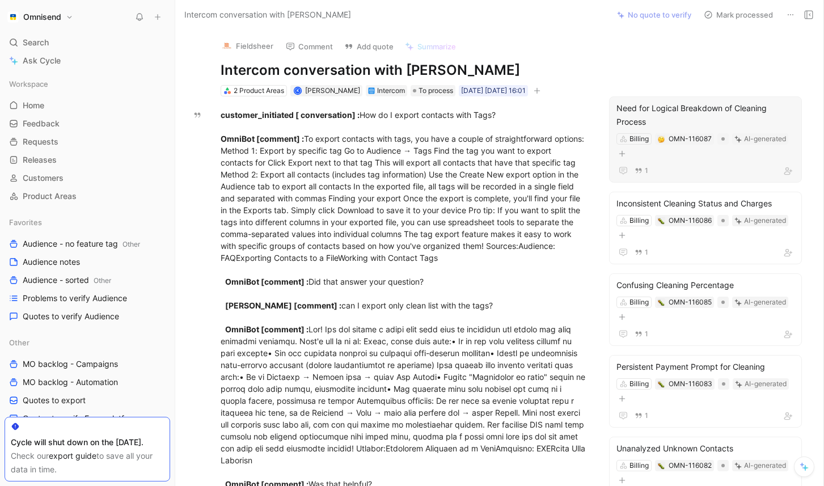
click at [673, 155] on div "Billing OMN-116087 AI-generated" at bounding box center [705, 146] width 180 height 28
click at [668, 161] on div "Need for Logical Breakdown of Cleaning Process Billing OMN-116087 AI-generated 1" at bounding box center [705, 139] width 193 height 86
